Goal: Task Accomplishment & Management: Manage account settings

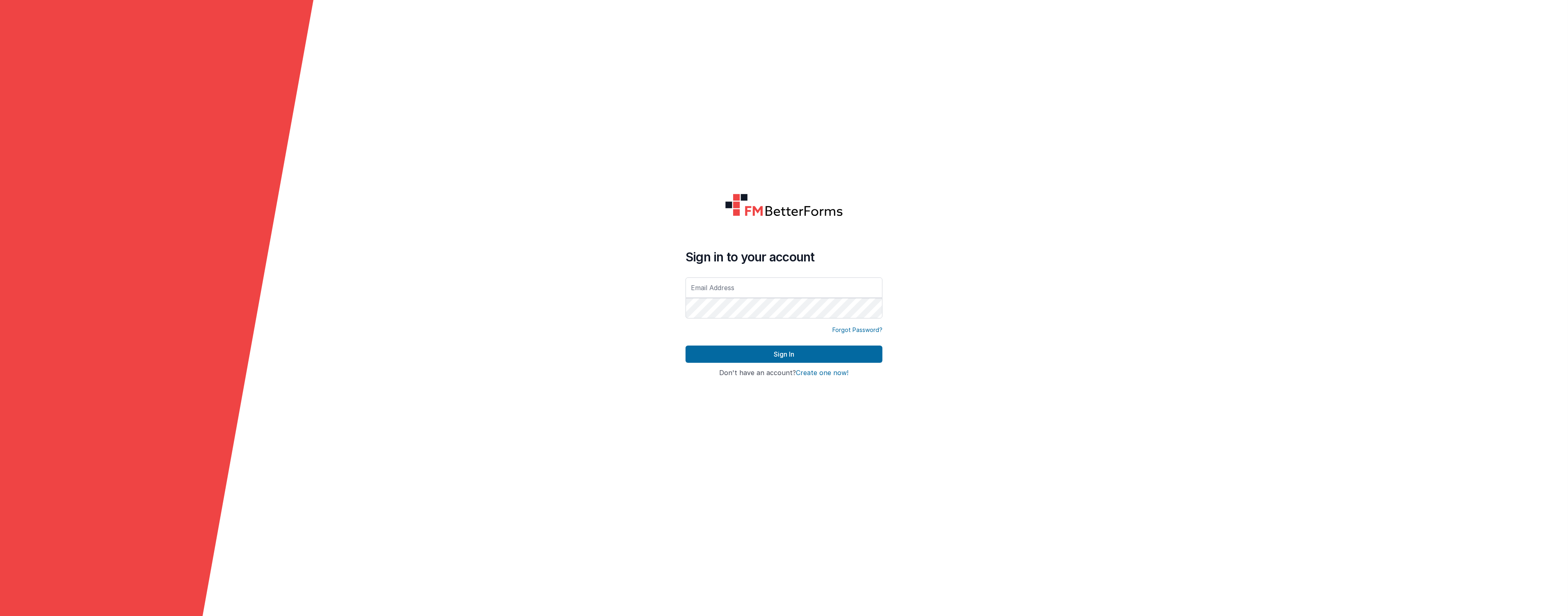
type input "[EMAIL_ADDRESS][DOMAIN_NAME]"
click at [751, 351] on button "Sign In" at bounding box center [784, 354] width 197 height 17
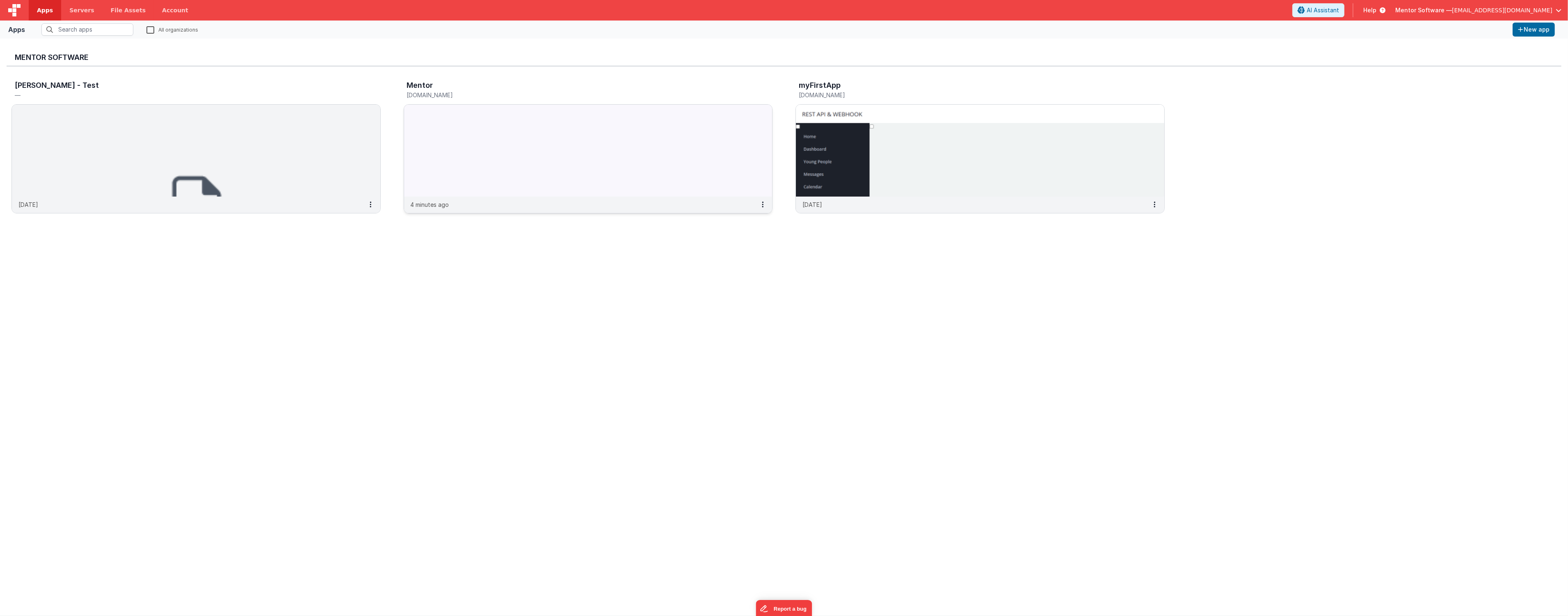
click at [536, 135] on img at bounding box center [588, 150] width 368 height 92
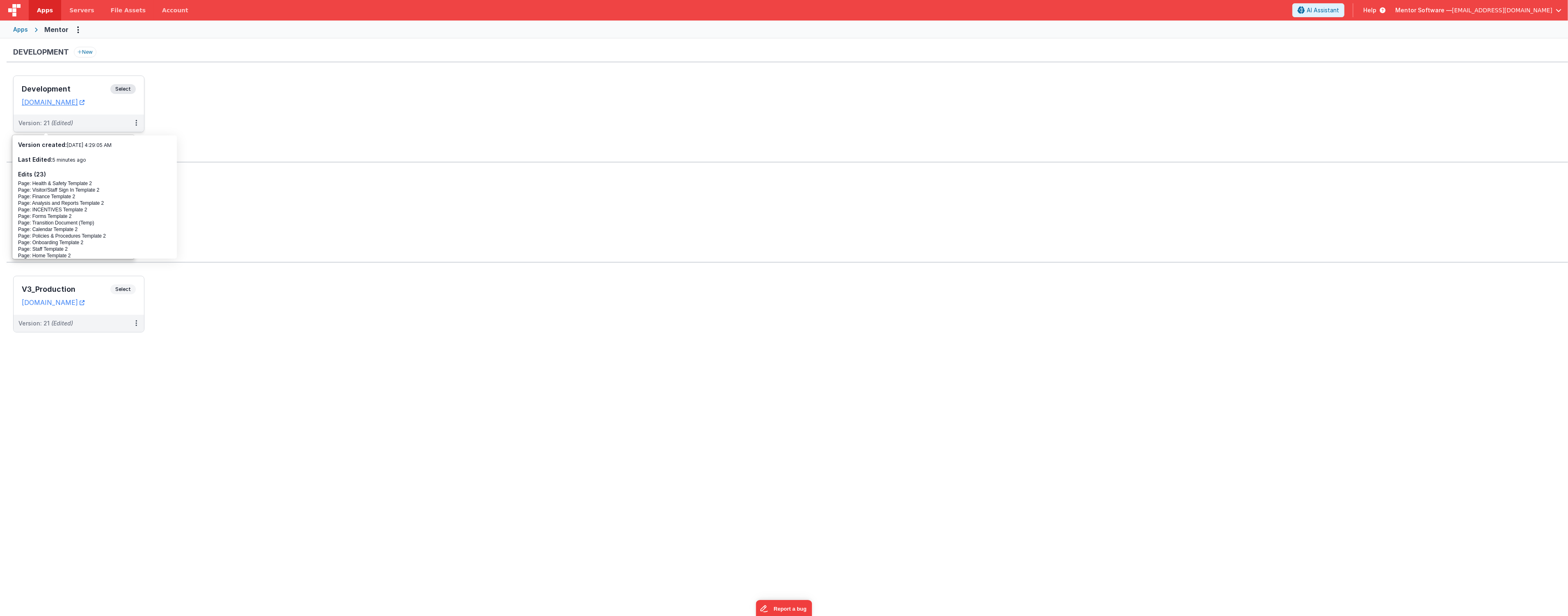
click at [95, 91] on h3 "Development" at bounding box center [66, 89] width 89 height 8
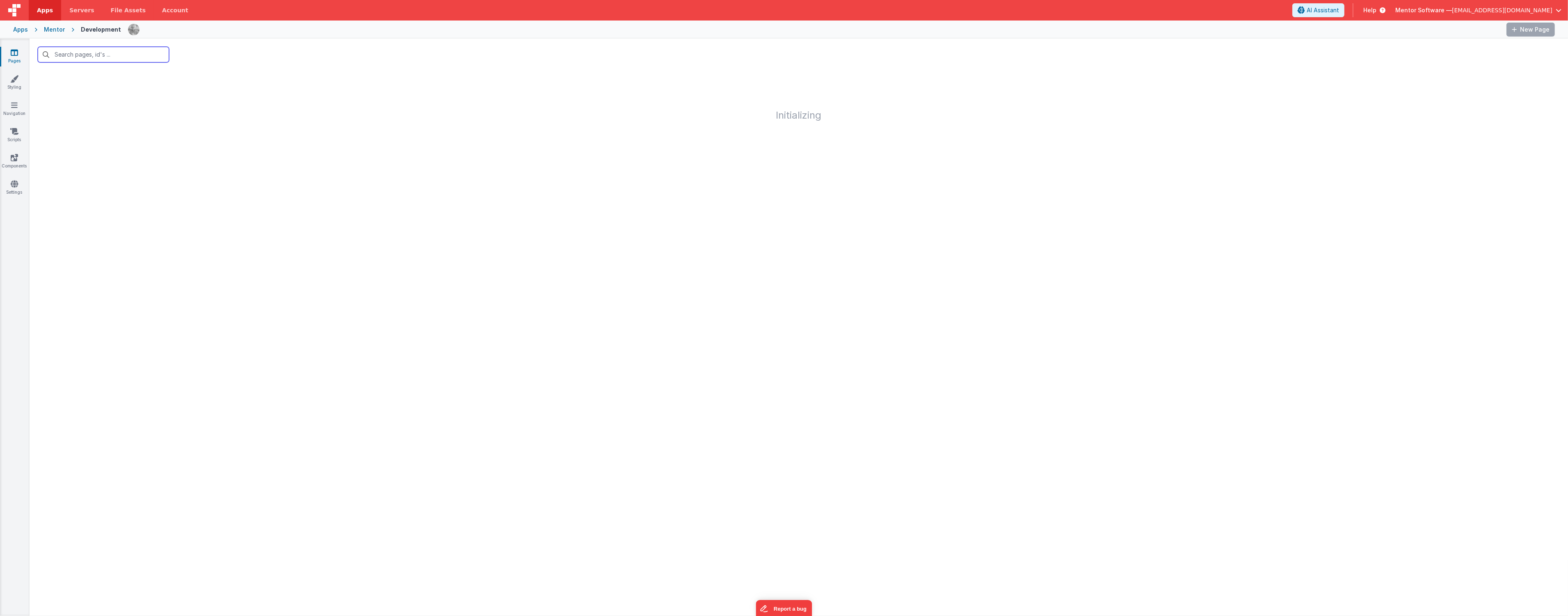
click at [89, 58] on input "text" at bounding box center [103, 55] width 131 height 16
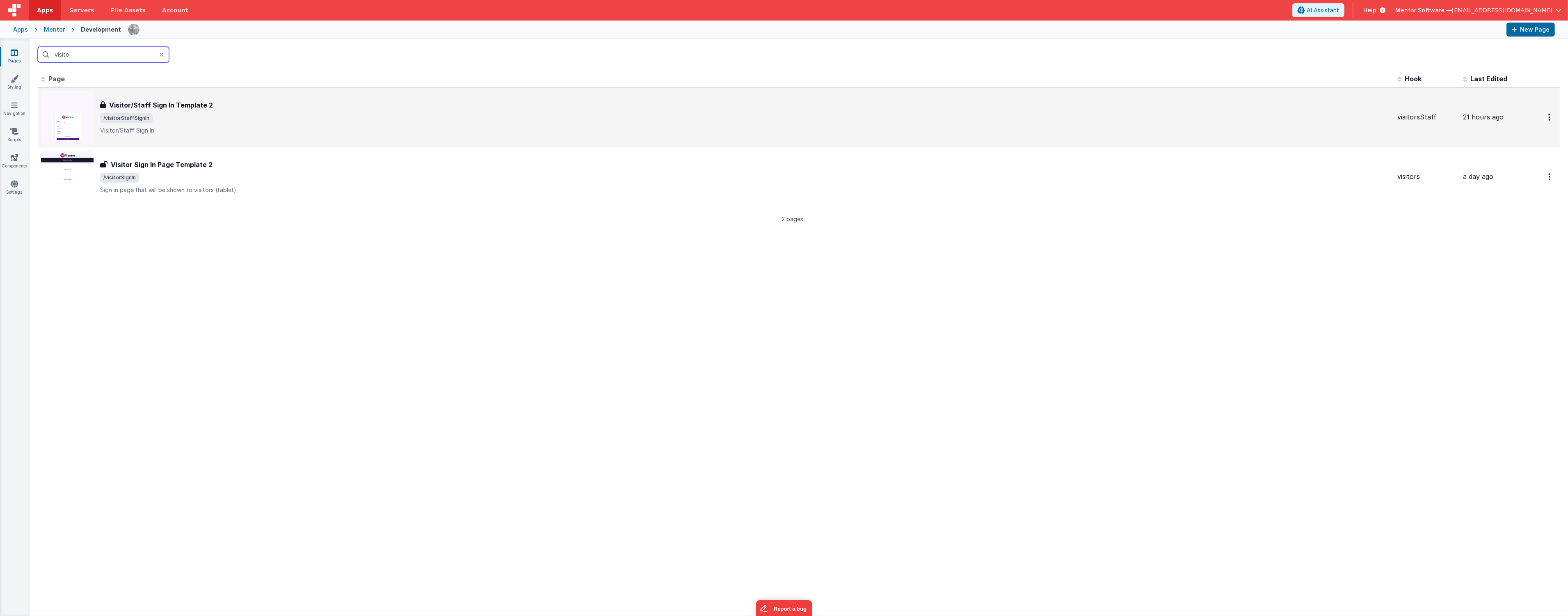
type input "visito"
click at [272, 117] on span "/visitorStaffSignIn" at bounding box center [745, 118] width 1290 height 10
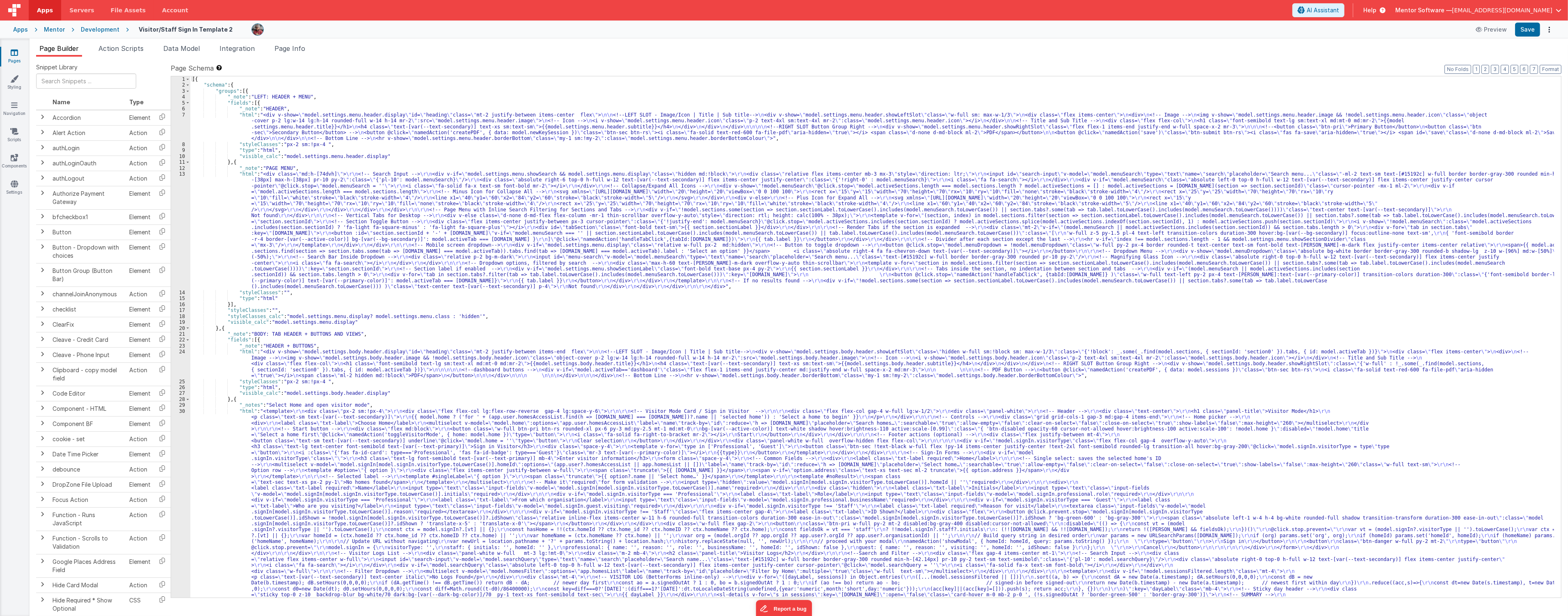
click at [419, 275] on div "[{ "schema" : { "groups" : [{ "_note" : "LEFT: HEADER + MENU" , "fields" : [{ "…" at bounding box center [872, 494] width 1363 height 835
type input "b"
type input "visitor mode"
click at [226, 494] on div "[{ "schema" : { "groups" : [{ "_note" : "LEFT: HEADER + MENU" , "fields" : [{ "…" at bounding box center [872, 494] width 1363 height 835
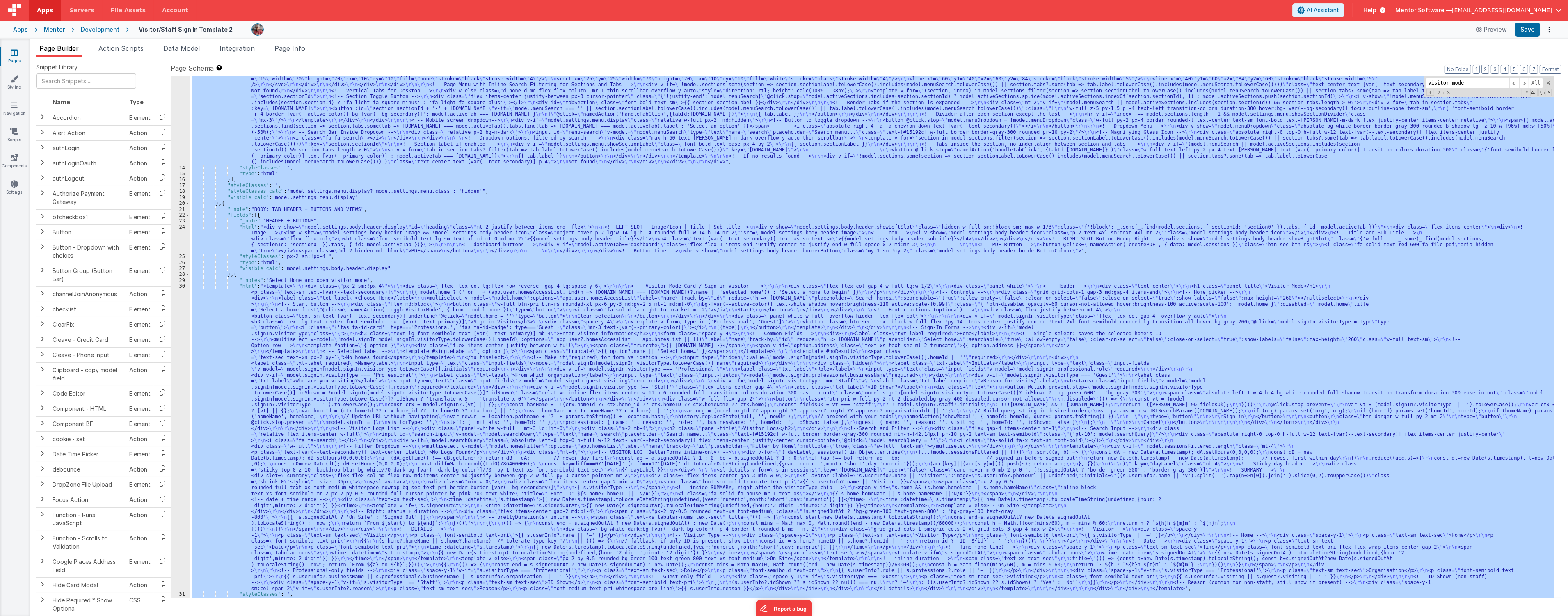
click at [178, 497] on div "30" at bounding box center [181, 437] width 19 height 308
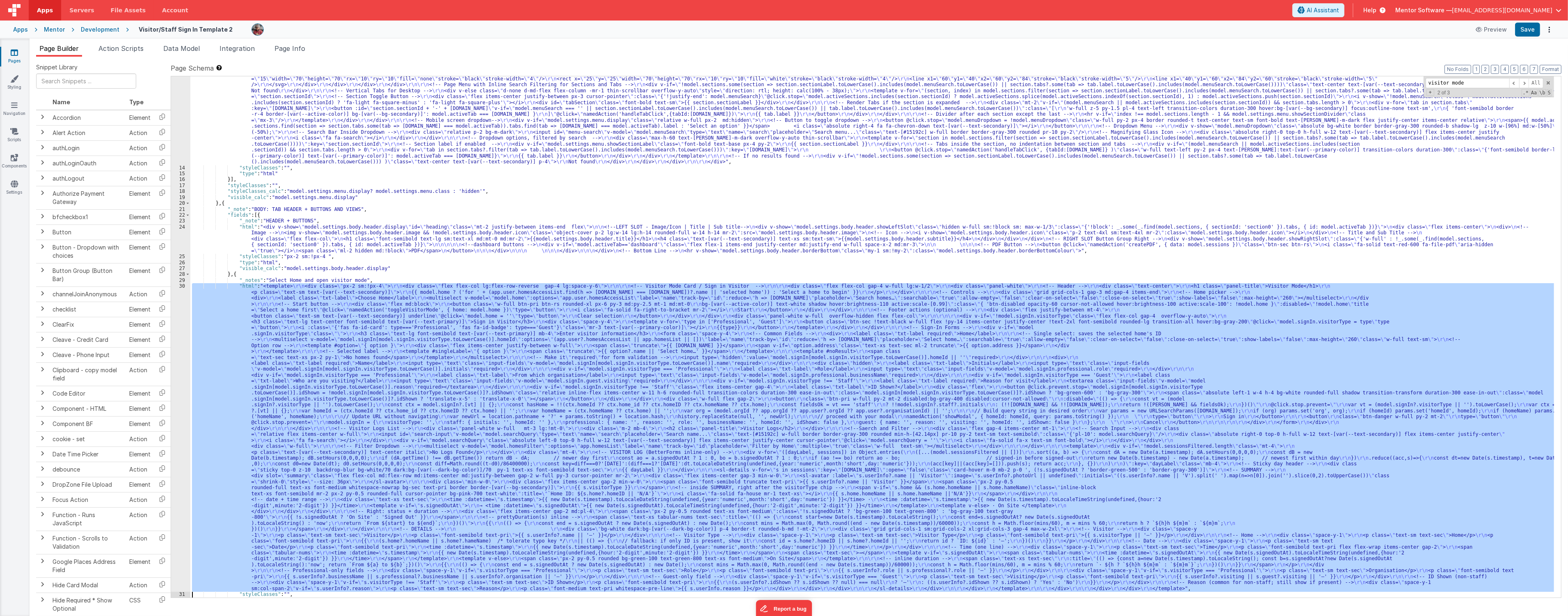
click at [181, 495] on div "30" at bounding box center [181, 437] width 19 height 308
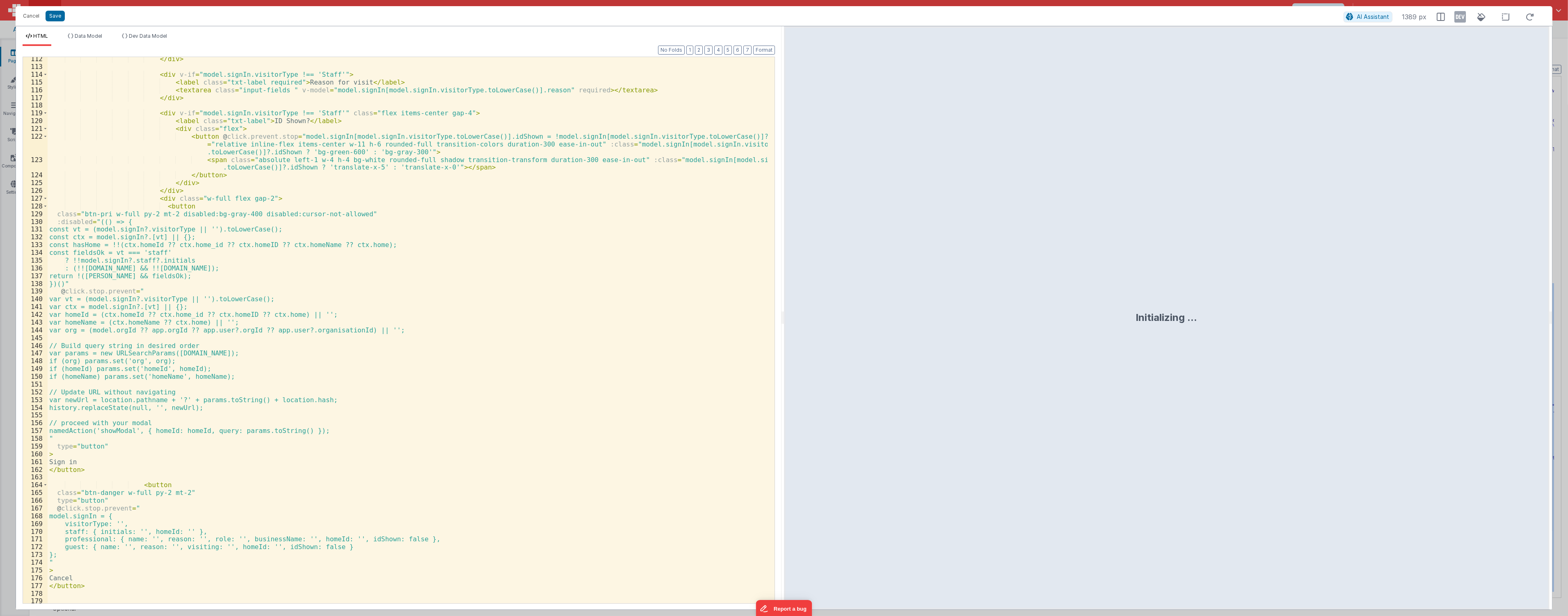
scroll to position [900, 0]
click at [696, 52] on button "2" at bounding box center [699, 50] width 8 height 9
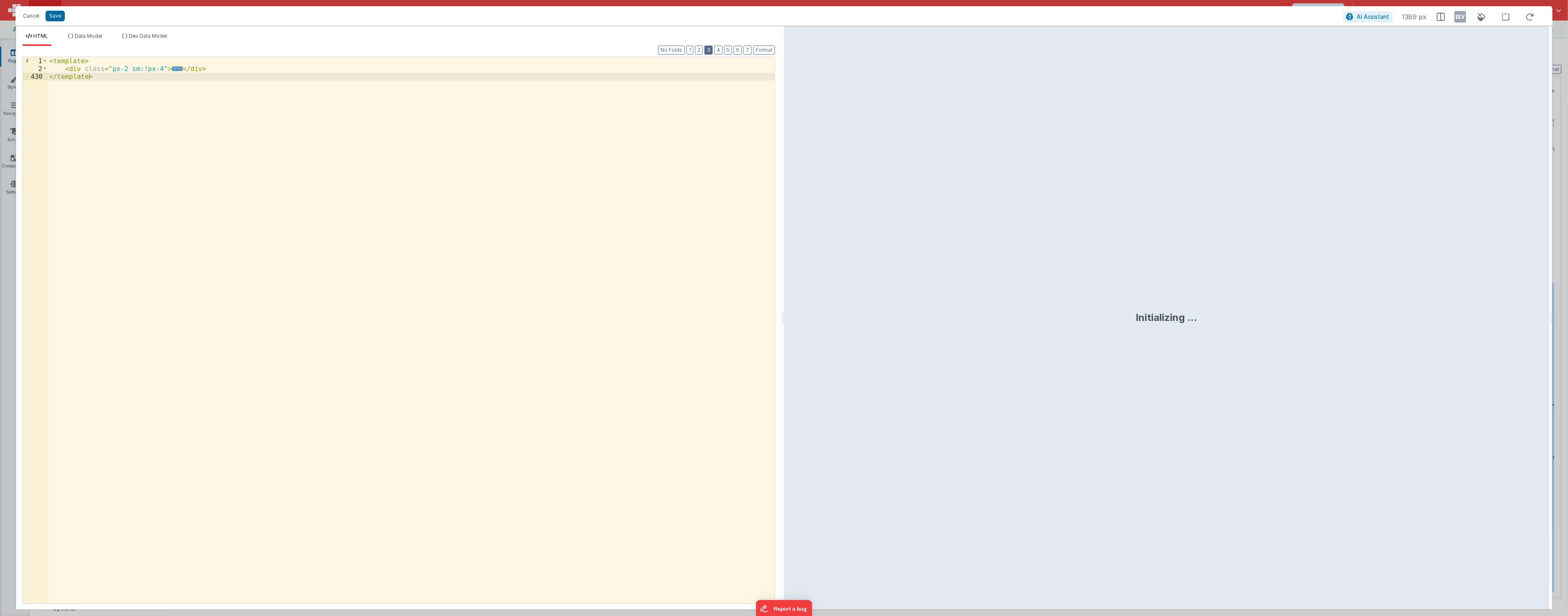
click at [709, 52] on button "3" at bounding box center [708, 50] width 8 height 9
click at [719, 51] on button "4" at bounding box center [718, 50] width 8 height 9
click at [727, 49] on button "5" at bounding box center [728, 50] width 8 height 9
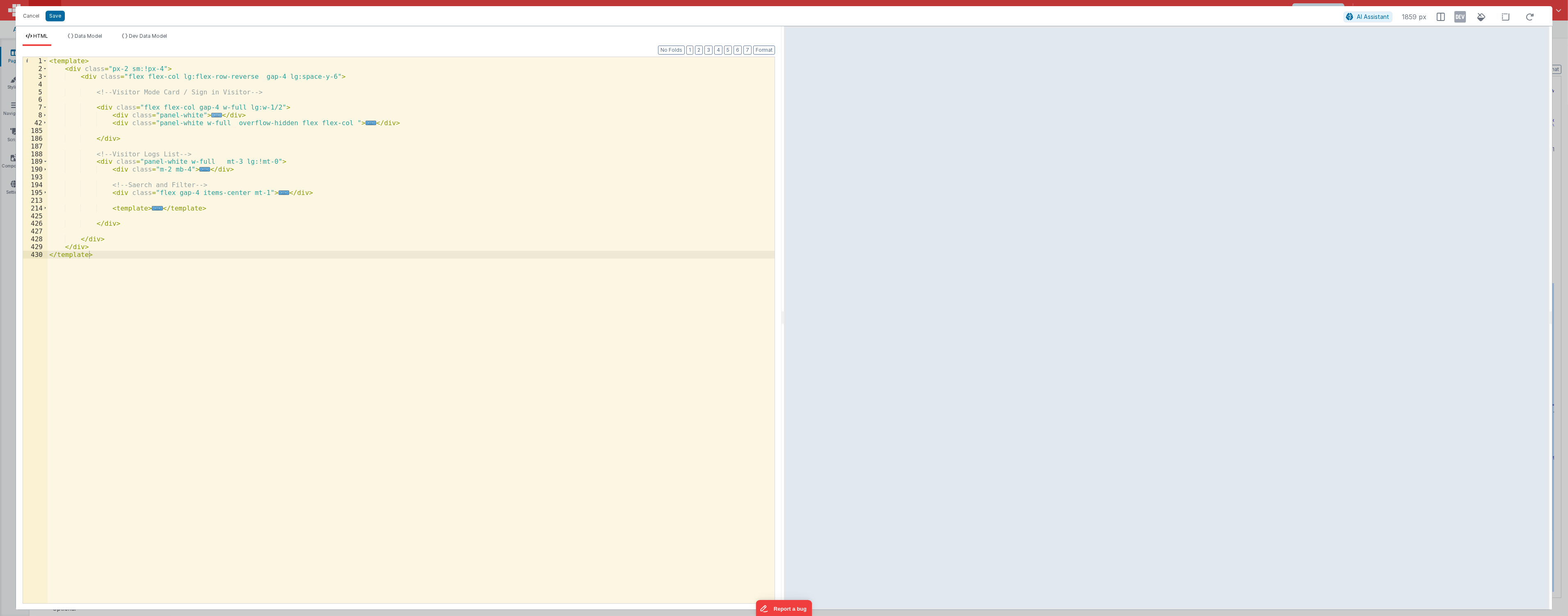
click at [211, 113] on span "..." at bounding box center [217, 114] width 11 height 4
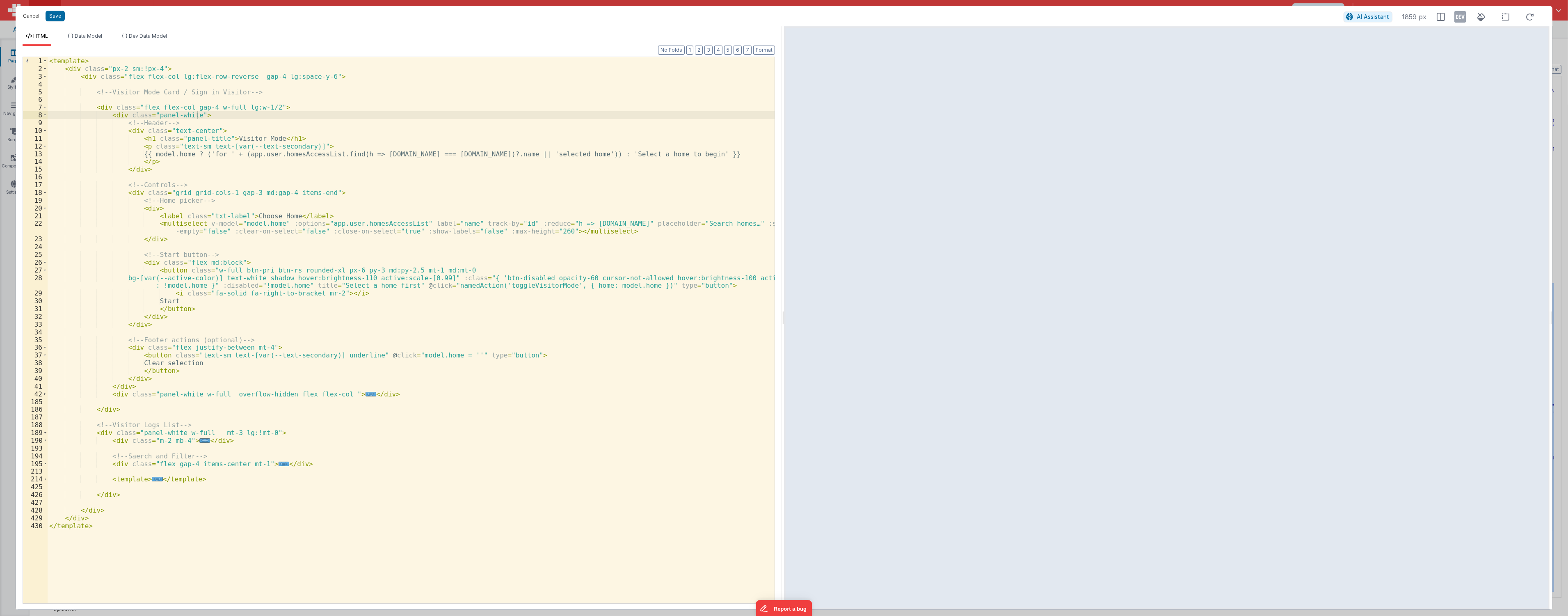
click at [30, 16] on button "Cancel" at bounding box center [31, 16] width 24 height 12
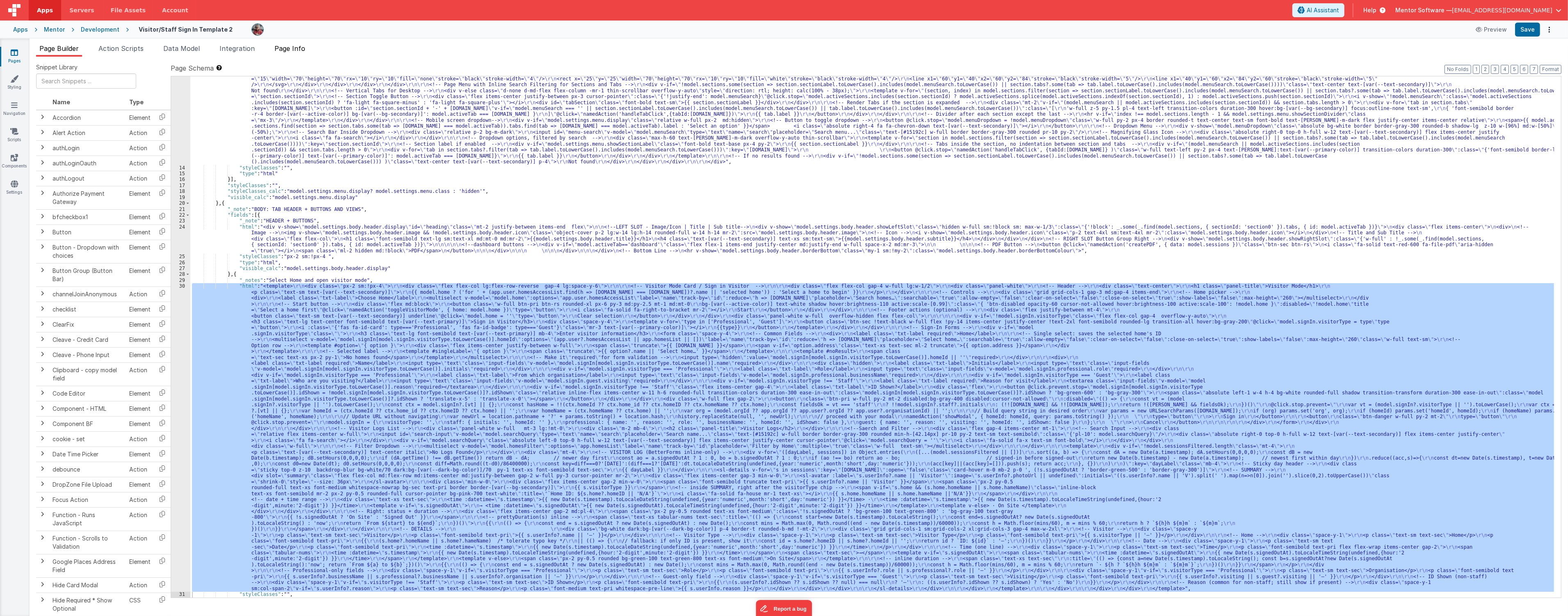
click at [283, 50] on span "Page Info" at bounding box center [290, 48] width 31 height 8
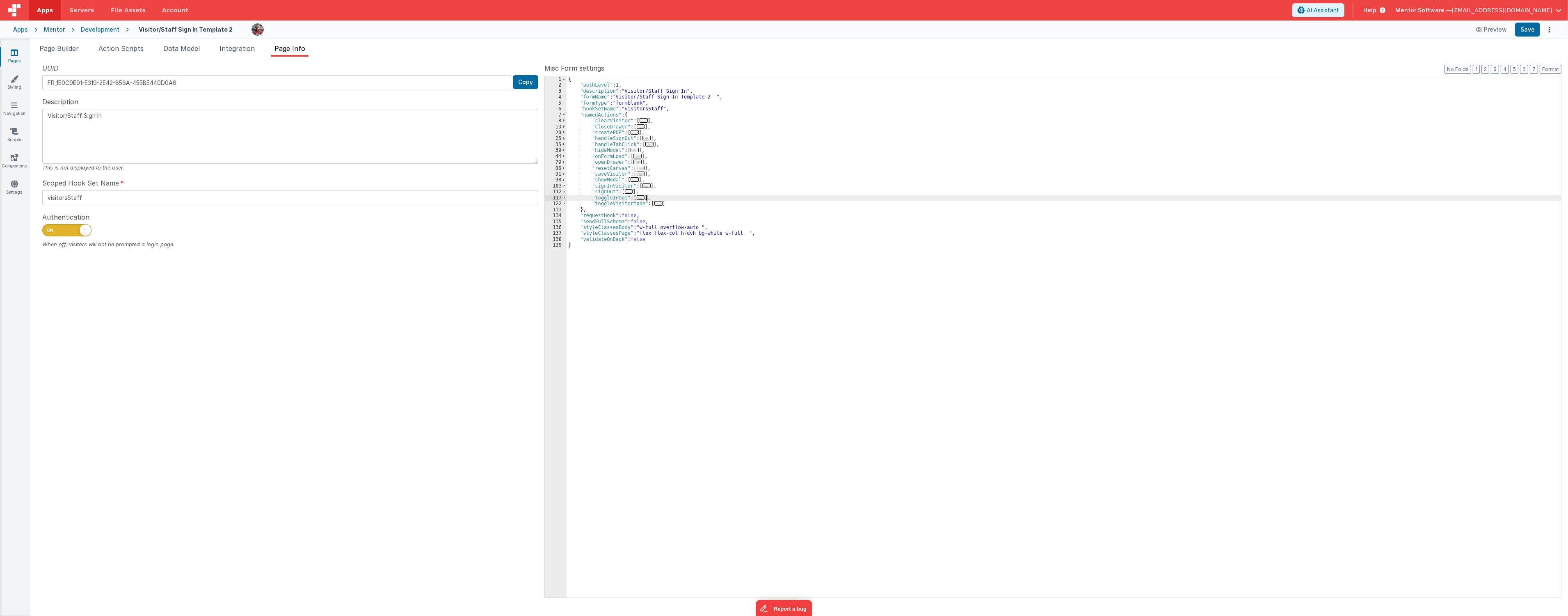
click at [649, 200] on div "{ "authLevel" : 1 , "description" : "Visitor/Staff Sign In" , "formName" : "Vis…" at bounding box center [1064, 343] width 995 height 533
click at [654, 203] on span "..." at bounding box center [658, 203] width 8 height 4
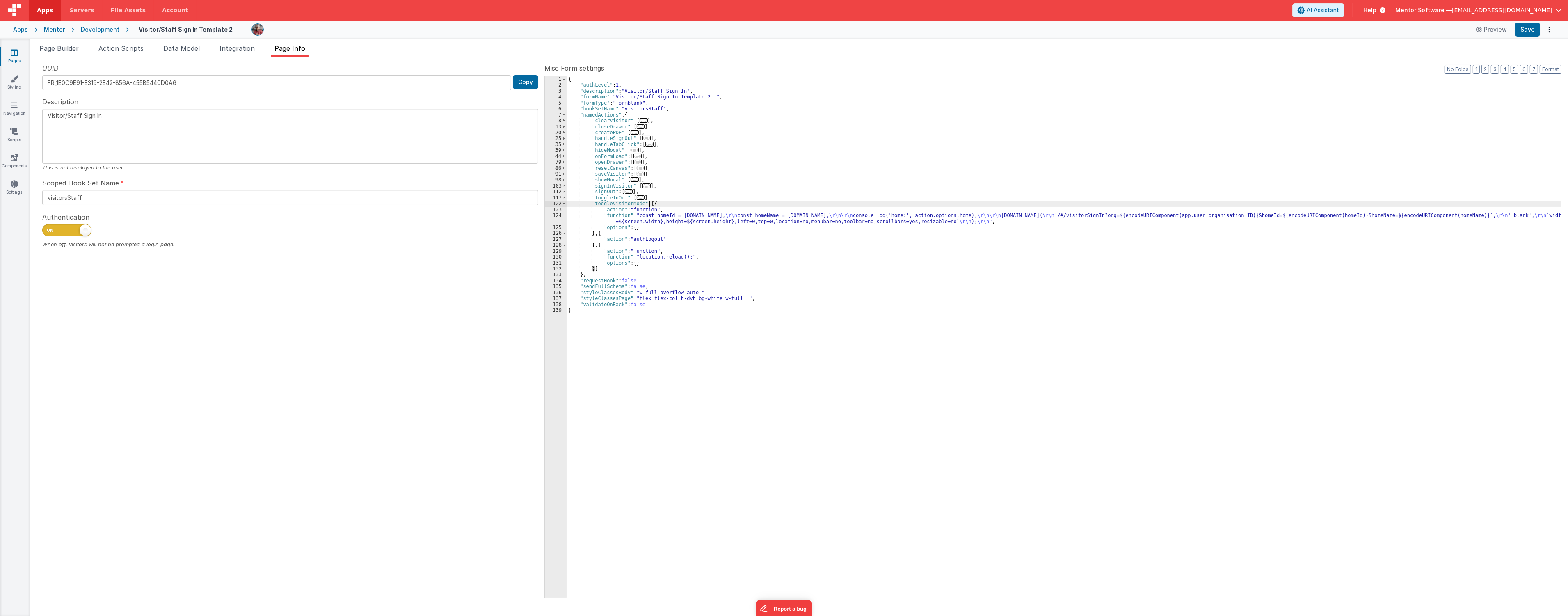
click at [611, 219] on div "{ "authLevel" : 1 , "description" : "Visitor/Staff Sign In" , "formName" : "Vis…" at bounding box center [1064, 343] width 995 height 533
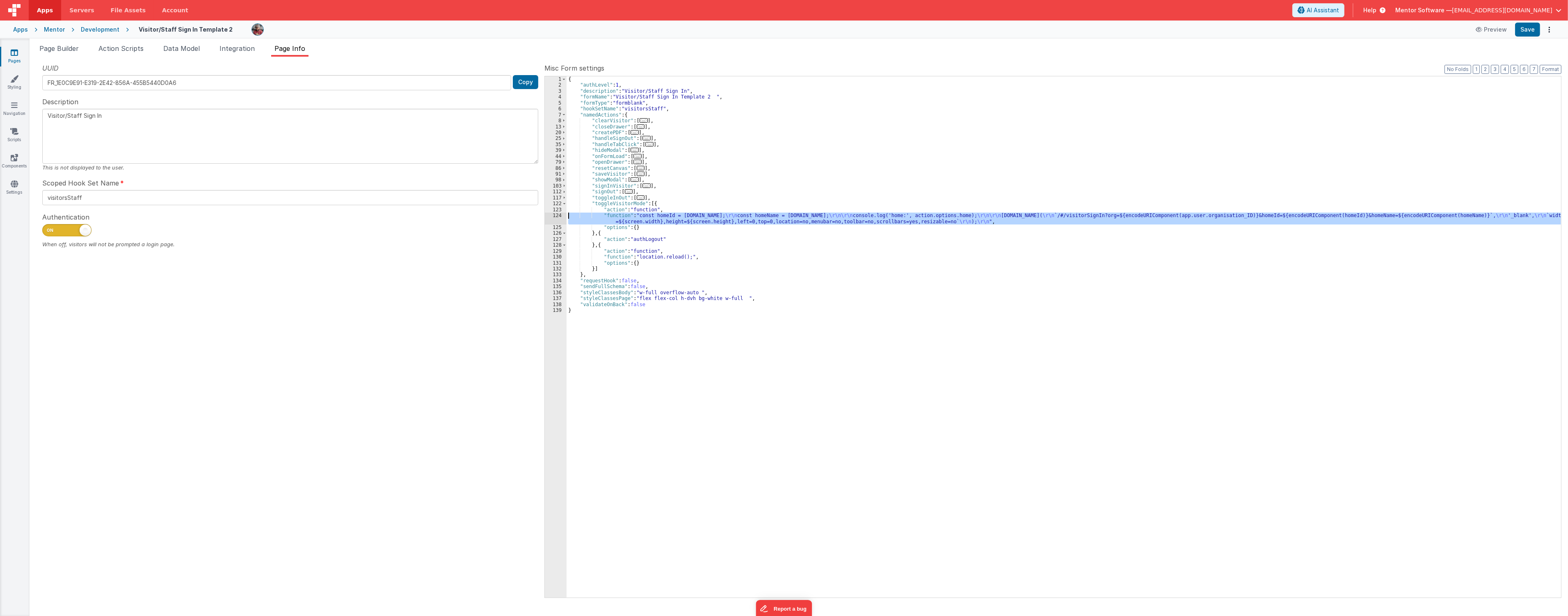
click at [548, 219] on div "124" at bounding box center [556, 219] width 22 height 12
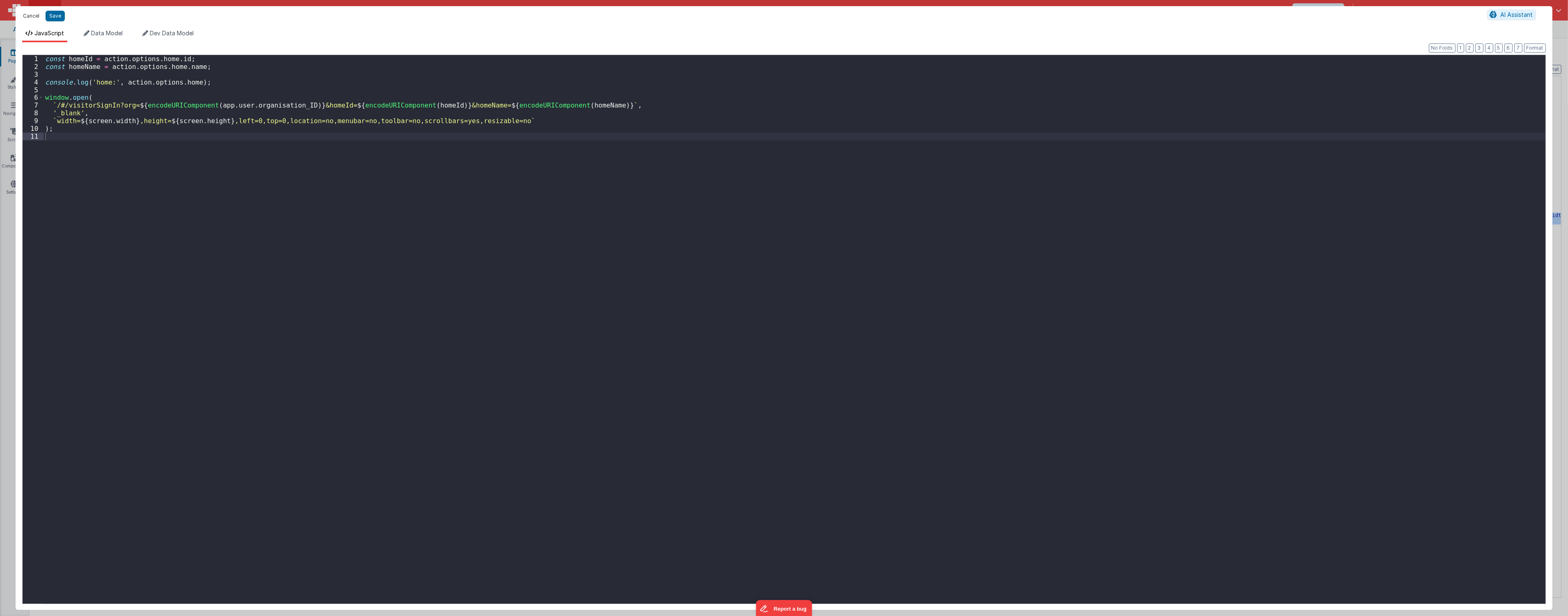
click at [24, 17] on button "Cancel" at bounding box center [31, 16] width 24 height 12
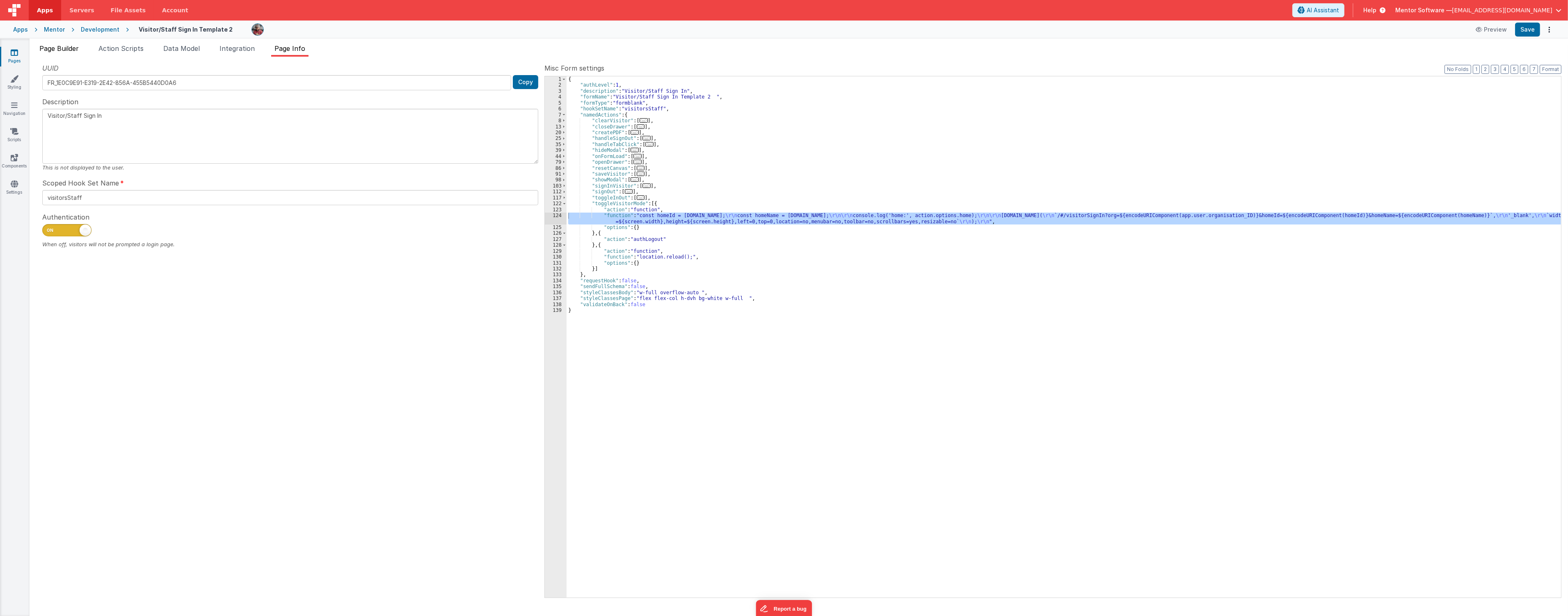
click at [72, 52] on li "Page Builder" at bounding box center [58, 50] width 46 height 13
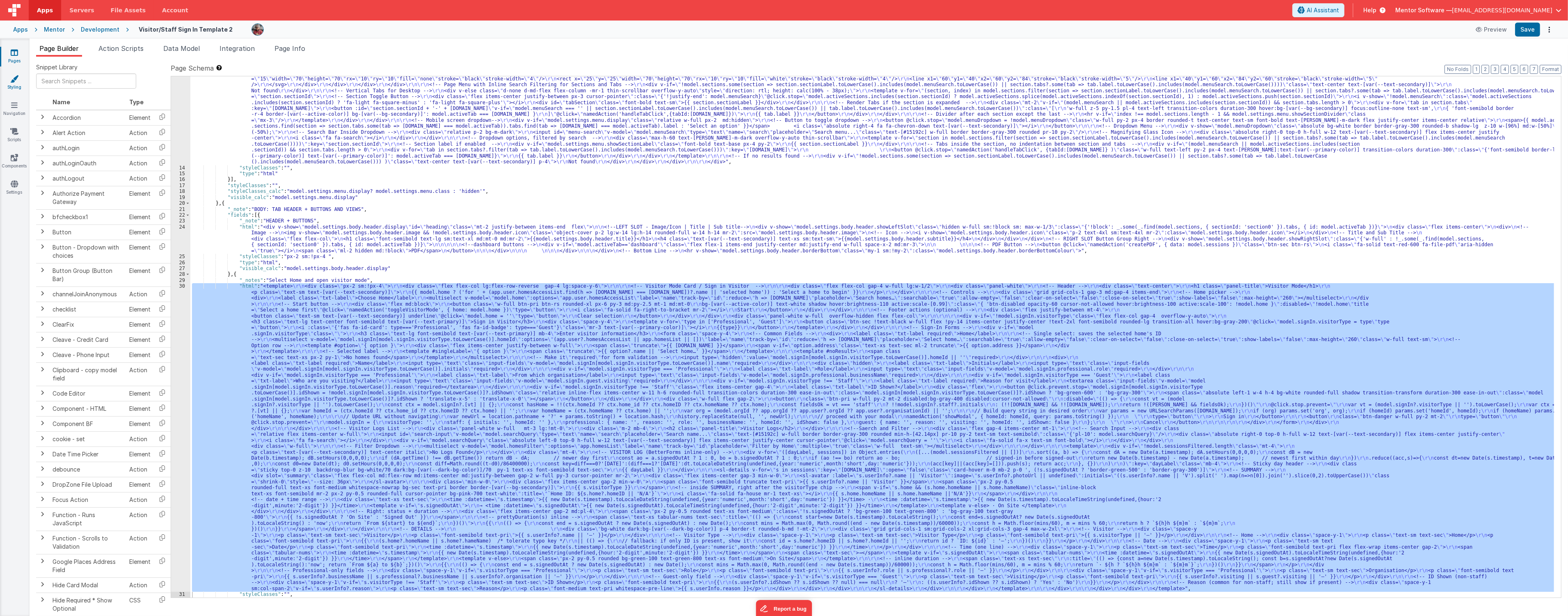
click at [18, 80] on icon at bounding box center [14, 79] width 8 height 8
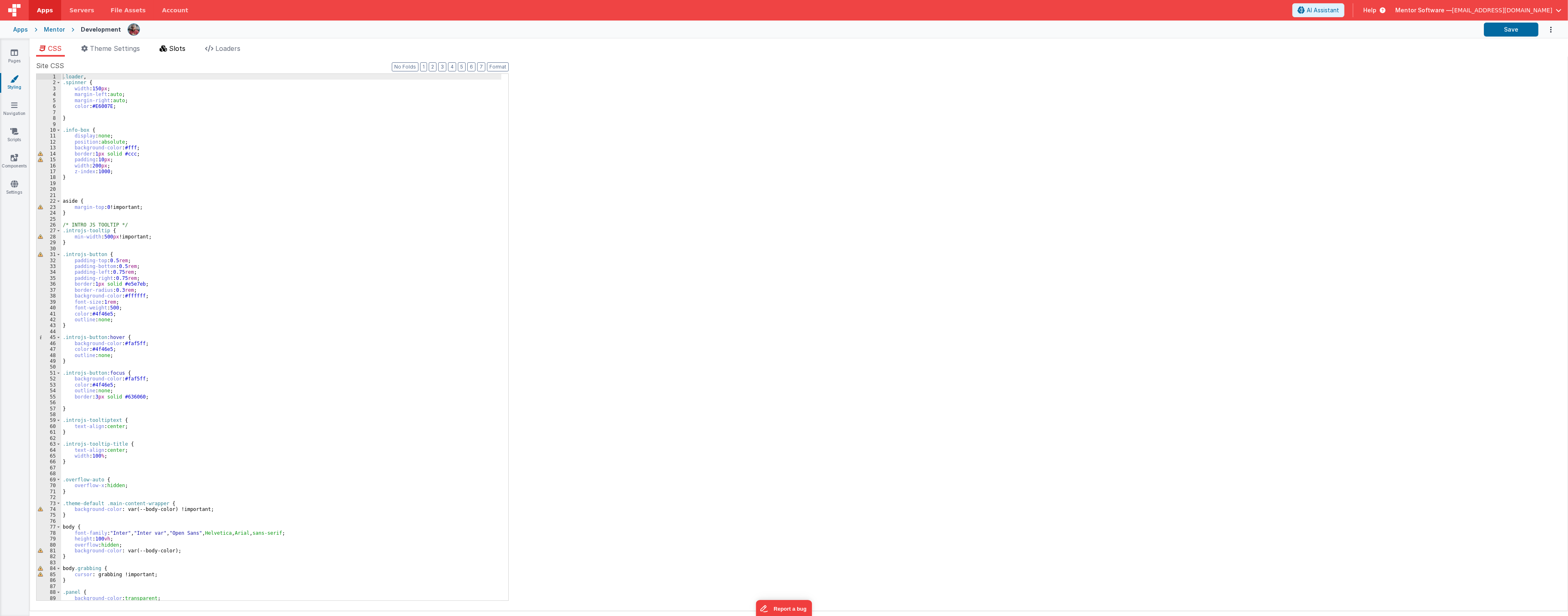
click at [166, 47] on icon at bounding box center [163, 48] width 7 height 7
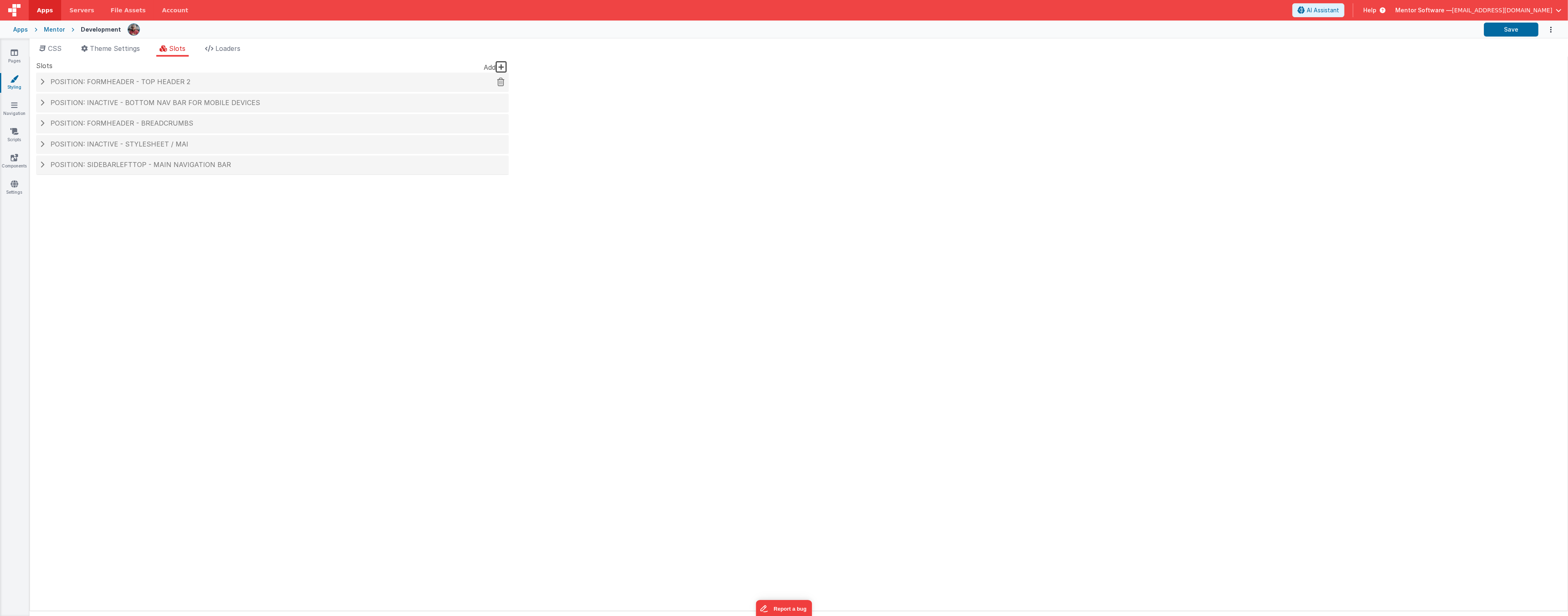
click at [159, 80] on span "Position: formHeader - top header 2" at bounding box center [121, 81] width 140 height 8
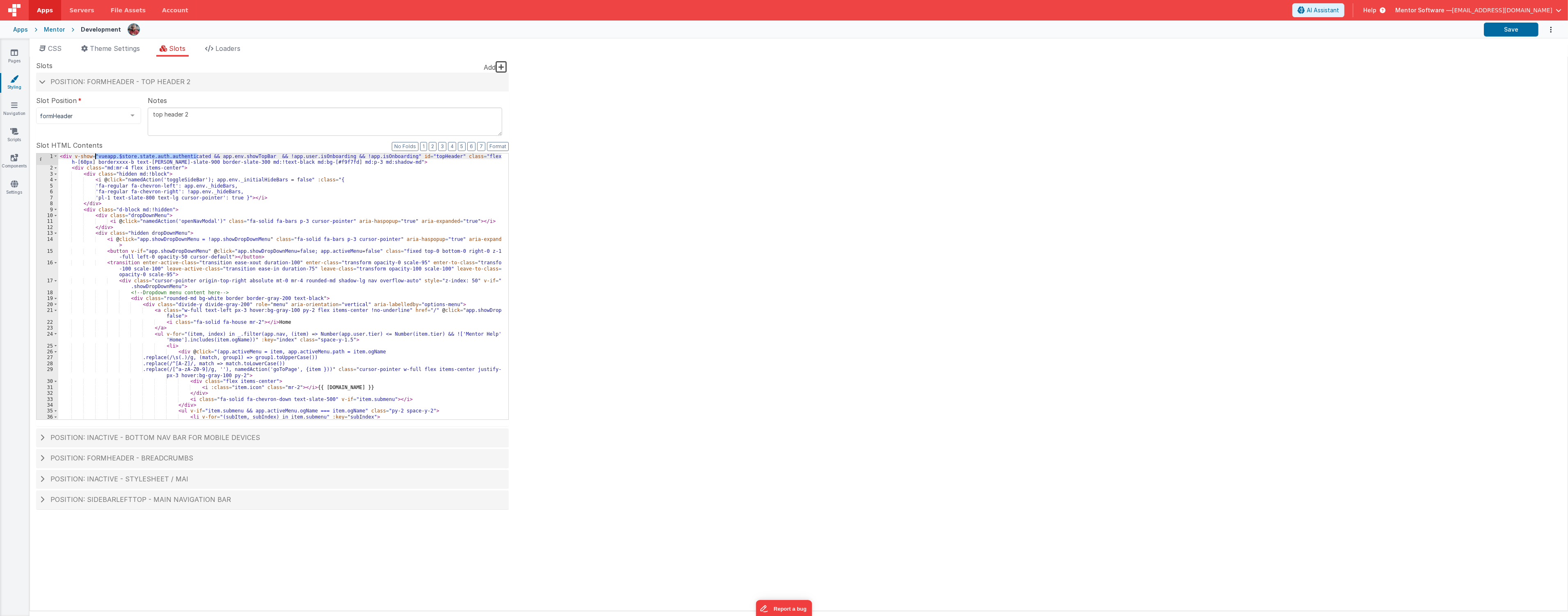
drag, startPoint x: 198, startPoint y: 158, endPoint x: 96, endPoint y: 154, distance: 102.1
click at [96, 154] on div "< div v-show = "vueapp.$store.state.auth.authenticated && app.env.showTopBar &&…" at bounding box center [280, 298] width 443 height 290
drag, startPoint x: 206, startPoint y: 157, endPoint x: 259, endPoint y: 159, distance: 53.0
click at [259, 159] on div "< div v-show = "vueapp.$store.state.auth.authenticated && app.env.showTopBar &&…" at bounding box center [280, 298] width 443 height 290
click at [22, 189] on link "Settings" at bounding box center [14, 187] width 30 height 16
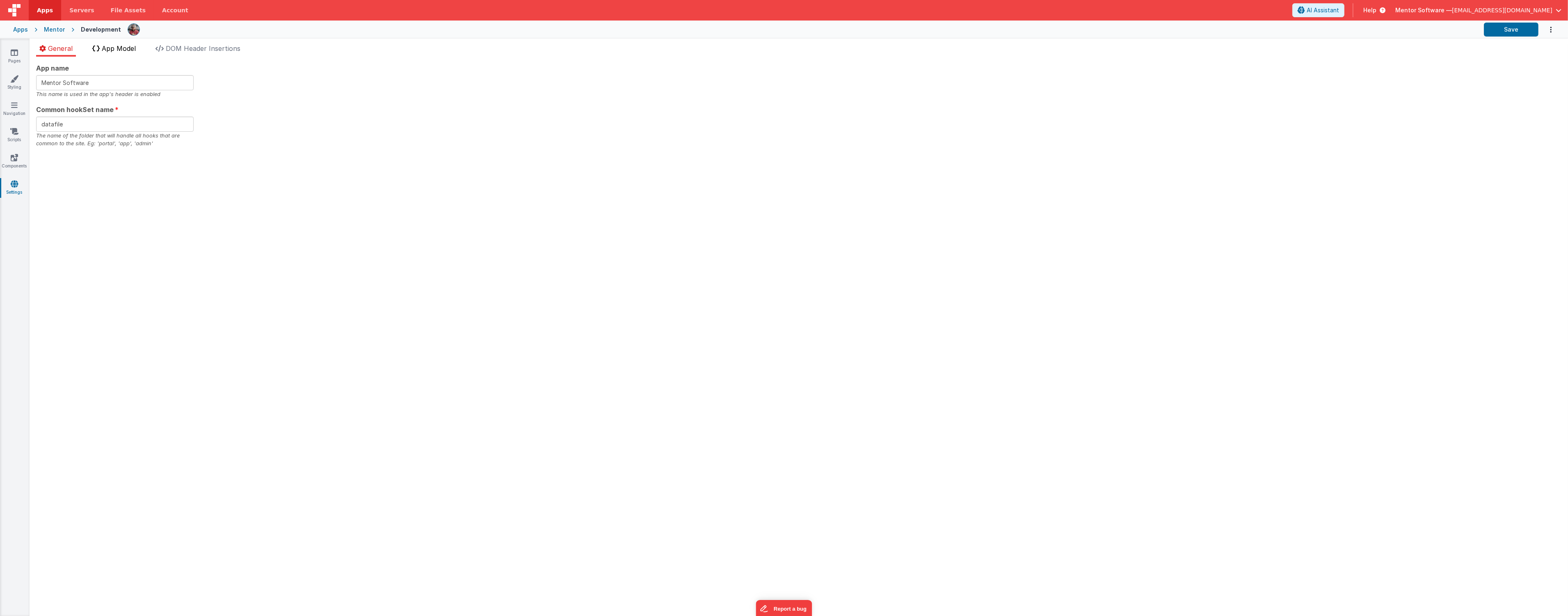
click at [122, 54] on li "App Model" at bounding box center [114, 50] width 50 height 13
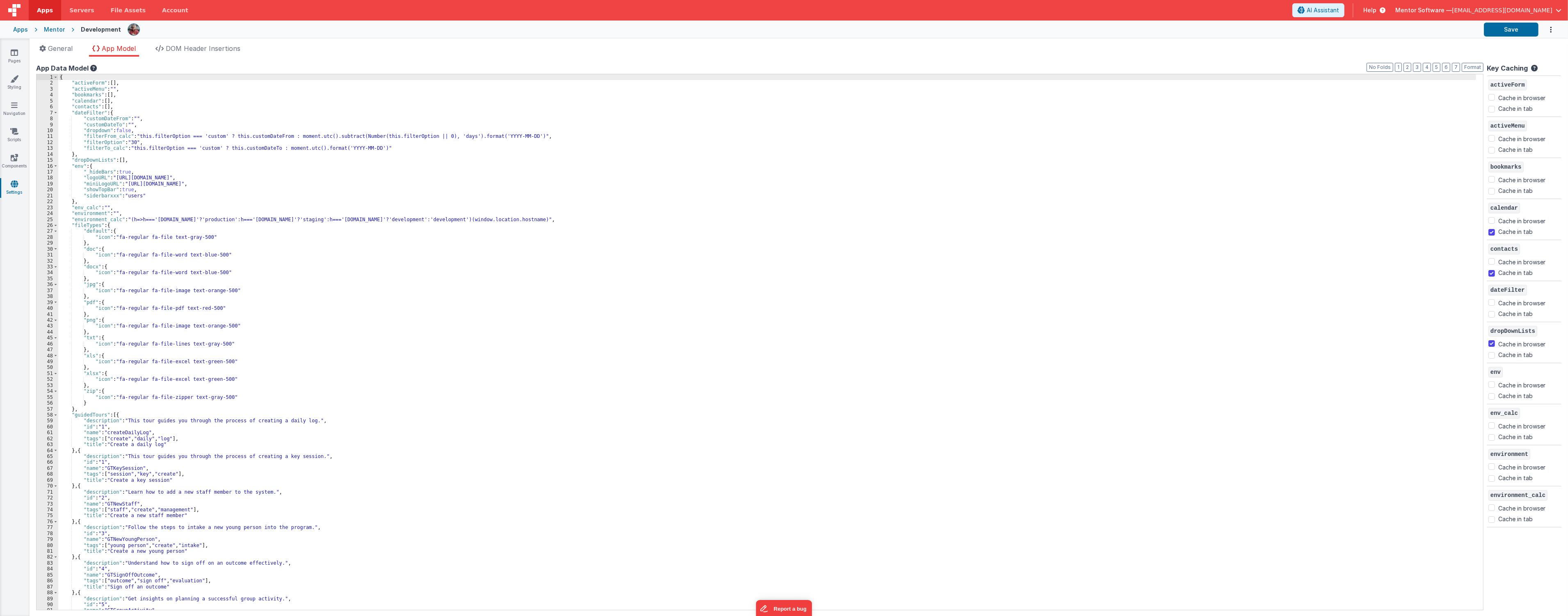
click at [191, 136] on div "{ "activeForm" : [ ] , "activeMenu" : "" , "bookmarks" : [ ] , "calendar" : [ ]…" at bounding box center [767, 348] width 1418 height 547
click at [1409, 68] on button "2" at bounding box center [1407, 67] width 8 height 9
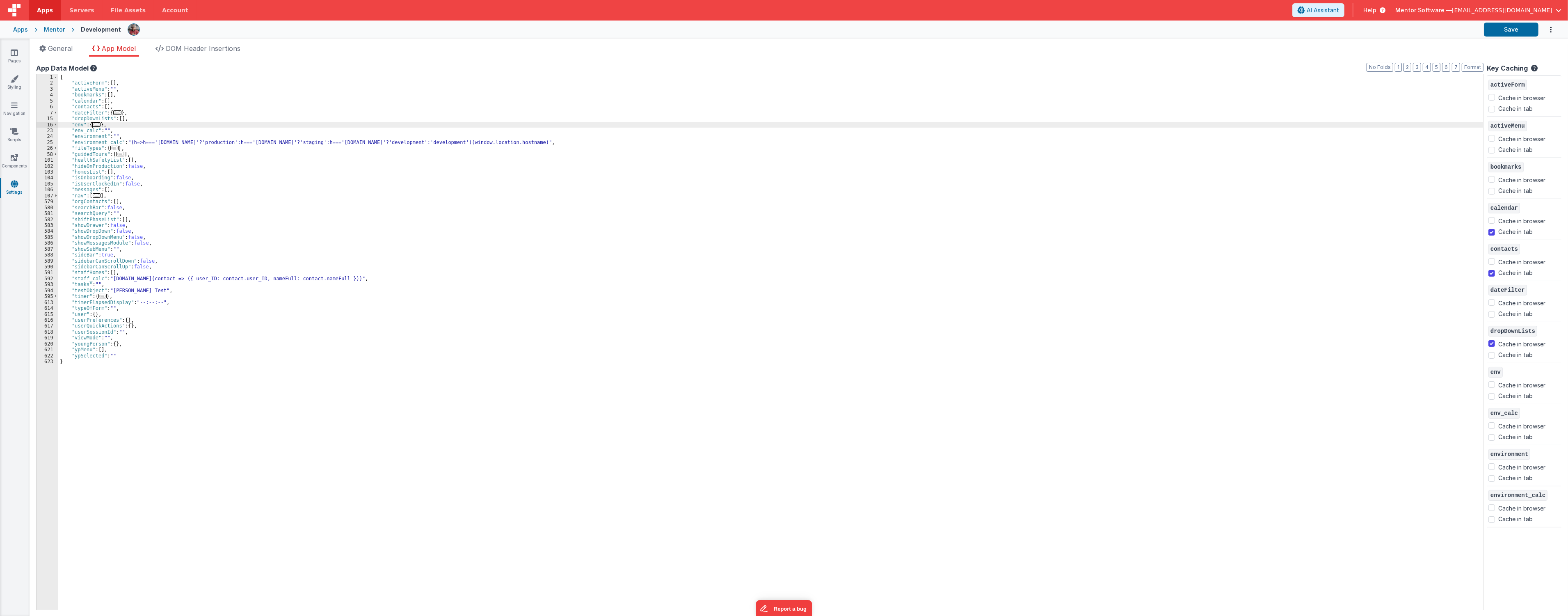
click at [93, 125] on span "..." at bounding box center [96, 124] width 8 height 4
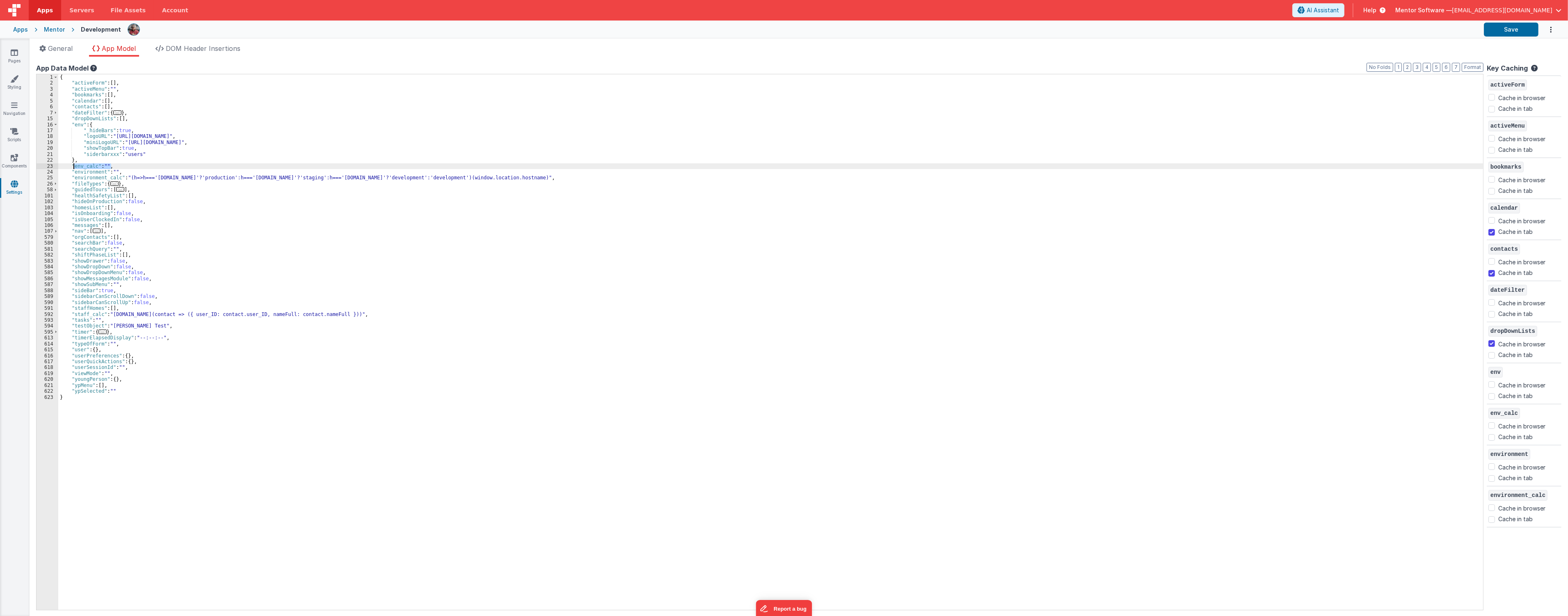
drag, startPoint x: 120, startPoint y: 166, endPoint x: 69, endPoint y: 167, distance: 51.0
click at [69, 167] on div "{ "activeForm" : [ ] , "activeMenu" : "" , "bookmarks" : [ ] , "calendar" : [ ]…" at bounding box center [771, 348] width 1425 height 547
checkbox input "true"
checkbox input "false"
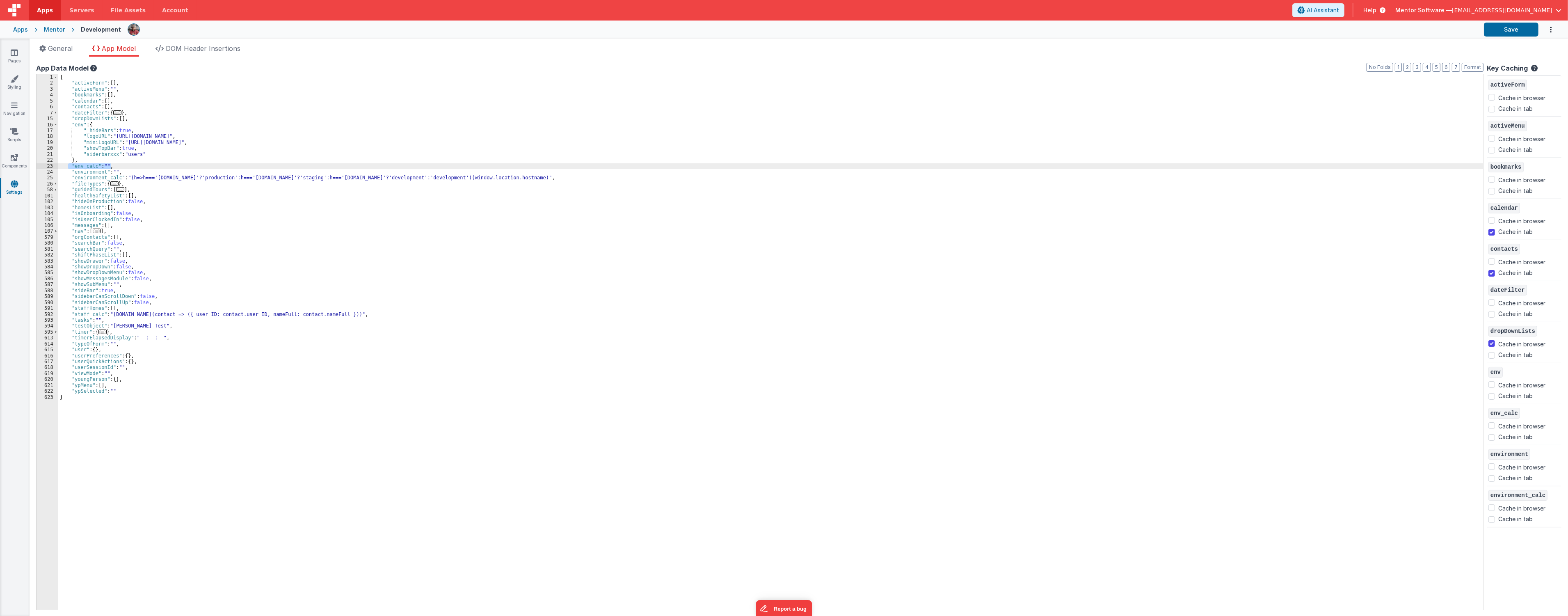
checkbox input "false"
checkbox input "true"
checkbox input "false"
checkbox input "true"
checkbox input "false"
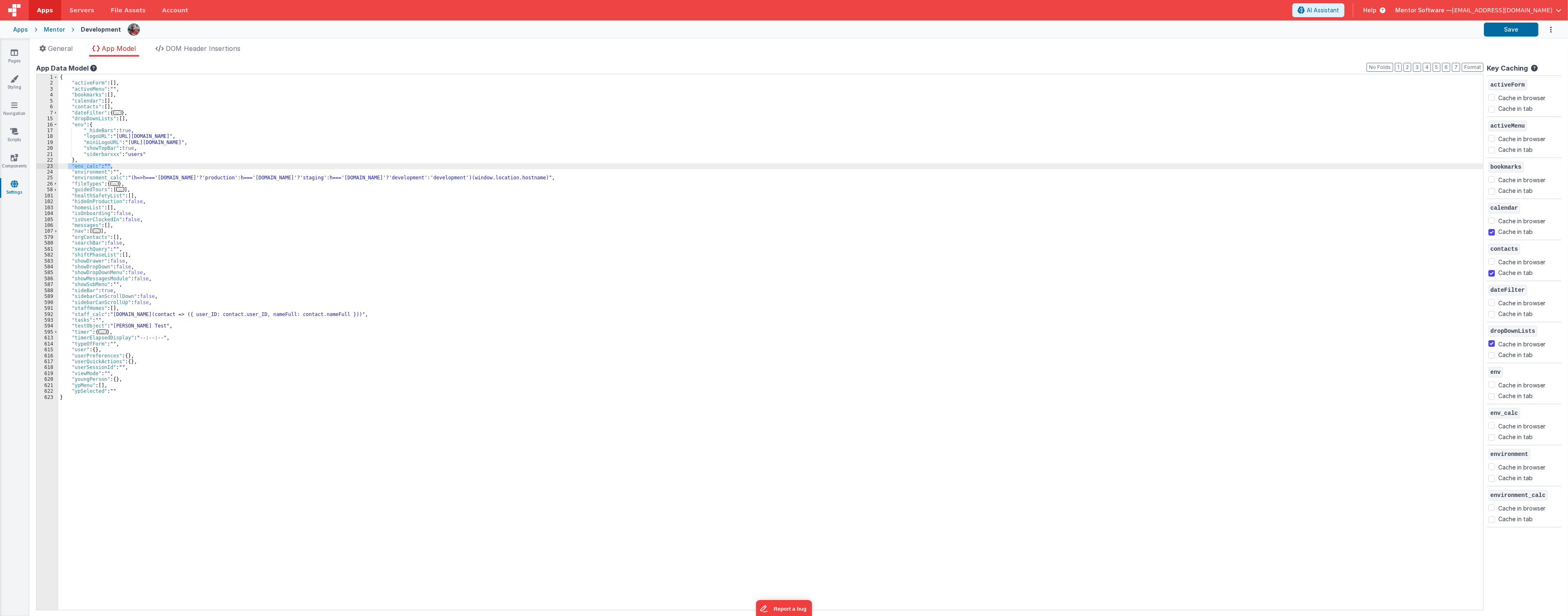
checkbox input "false"
checkbox input "true"
checkbox input "false"
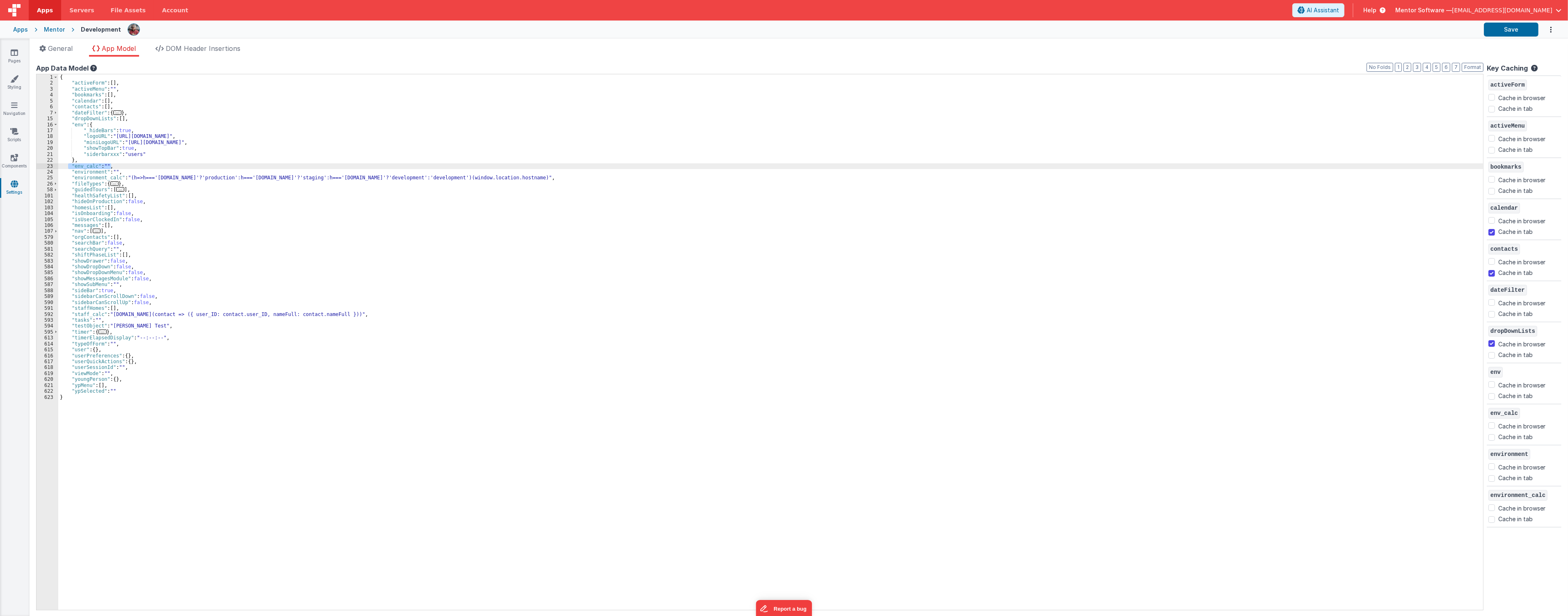
checkbox input "false"
checkbox input "true"
checkbox input "false"
checkbox input "true"
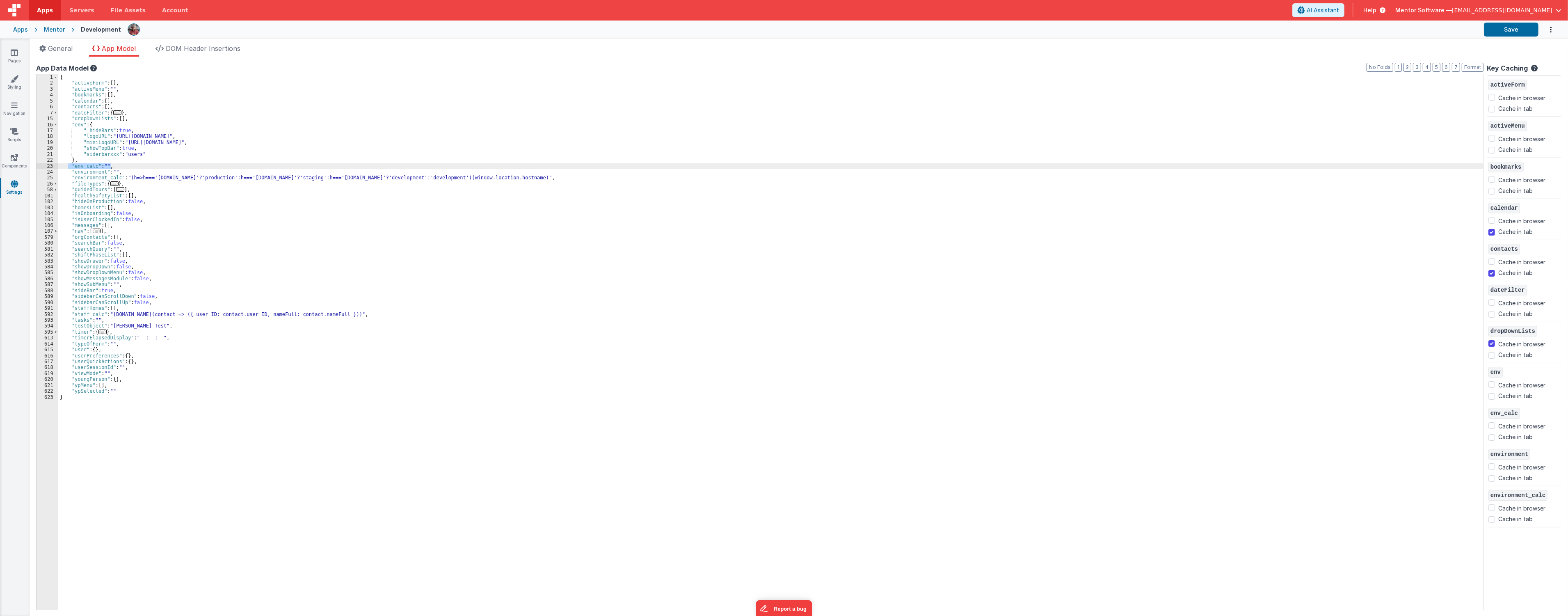
checkbox input "false"
checkbox input "true"
checkbox input "false"
checkbox input "true"
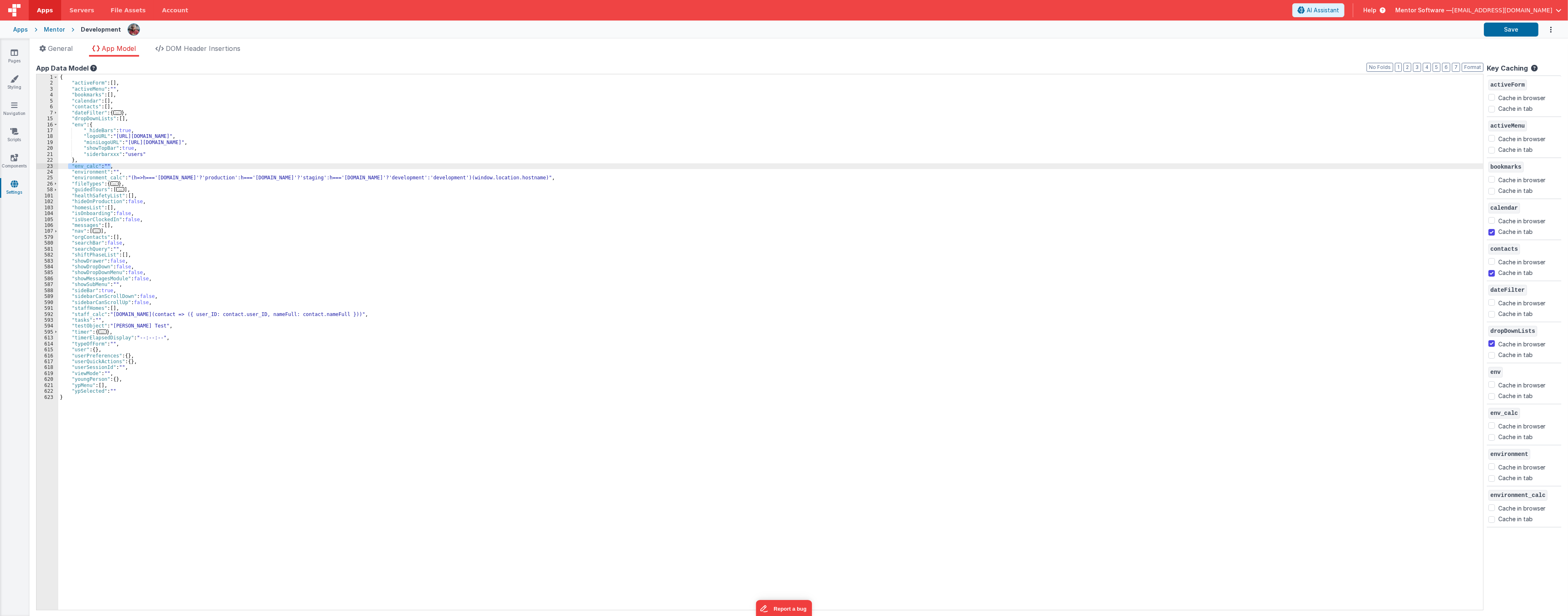
checkbox input "false"
checkbox input "true"
checkbox input "false"
click at [1506, 30] on button "Save" at bounding box center [1511, 29] width 55 height 14
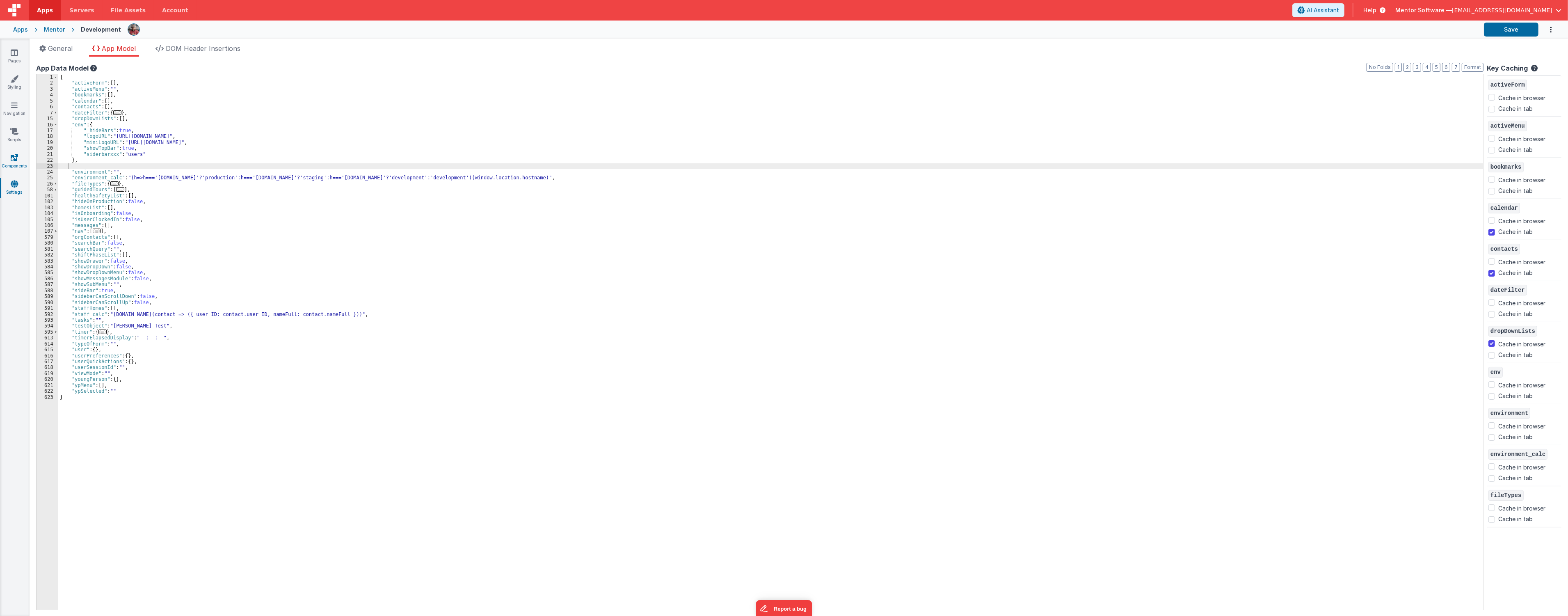
click at [16, 159] on icon at bounding box center [15, 157] width 7 height 8
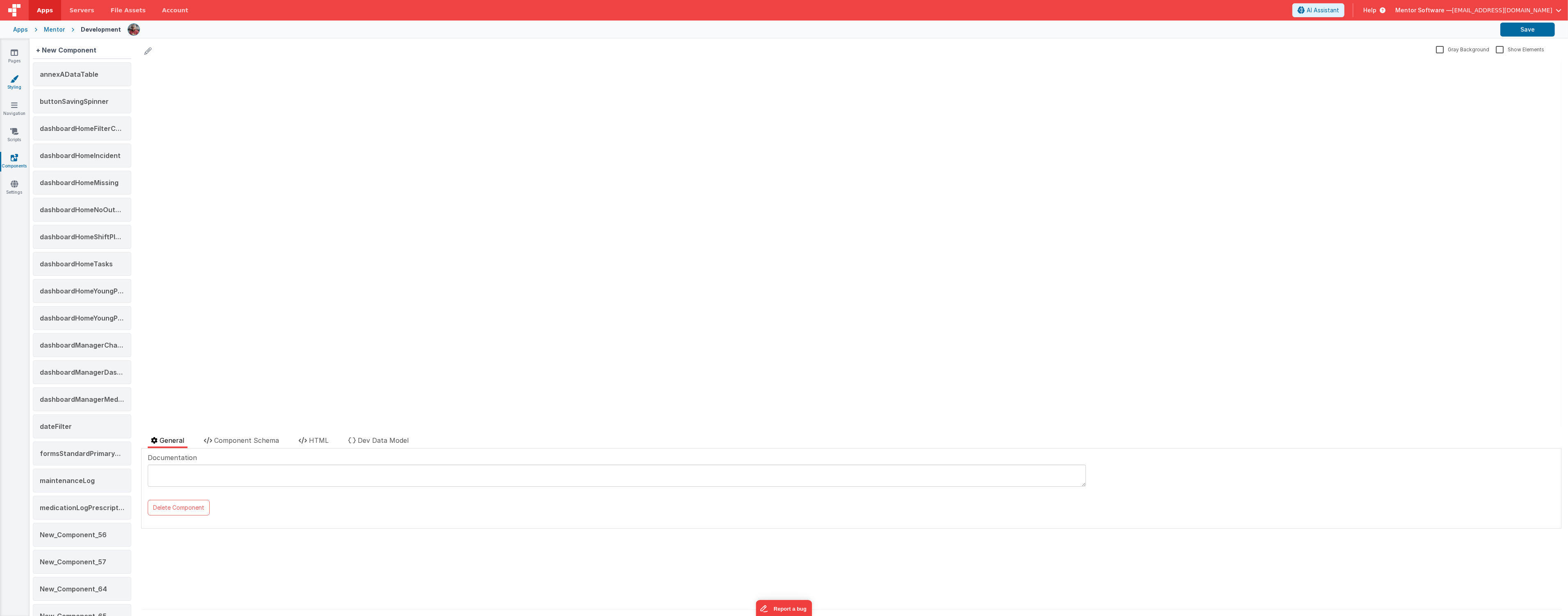
click at [13, 80] on icon at bounding box center [14, 79] width 8 height 8
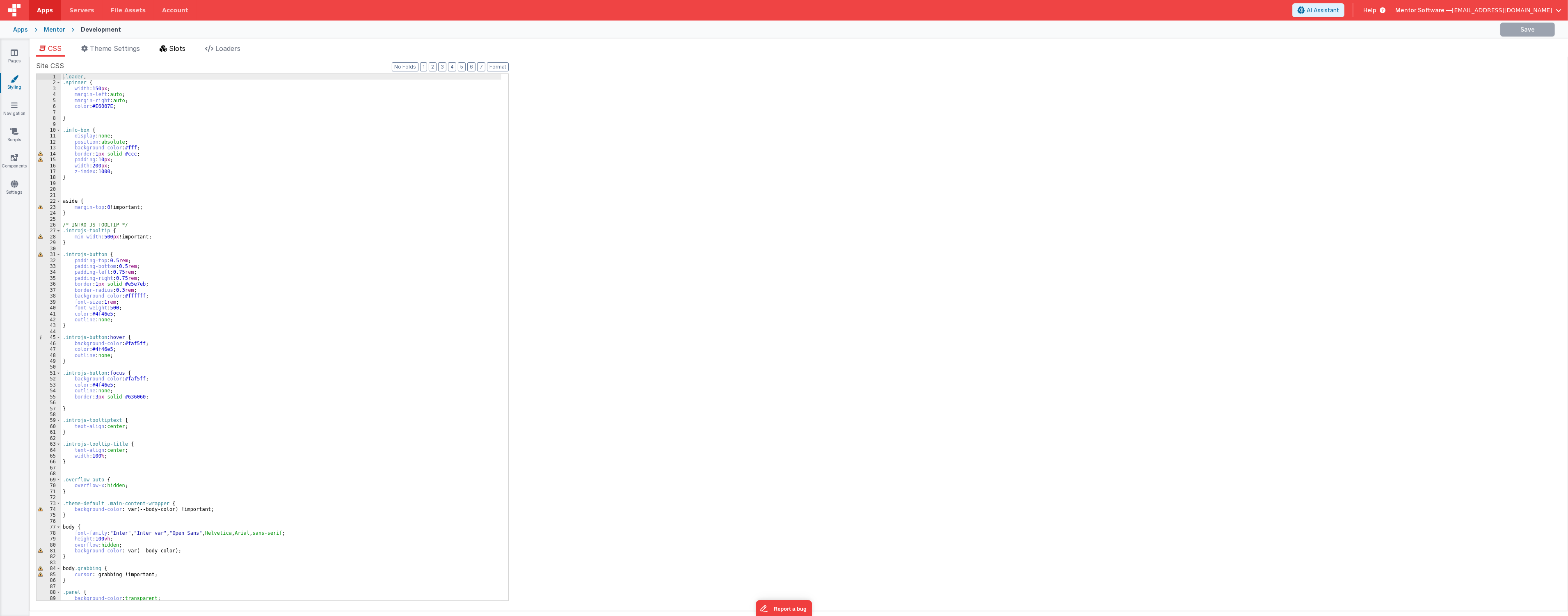
click at [175, 48] on span "Slots" at bounding box center [177, 48] width 16 height 8
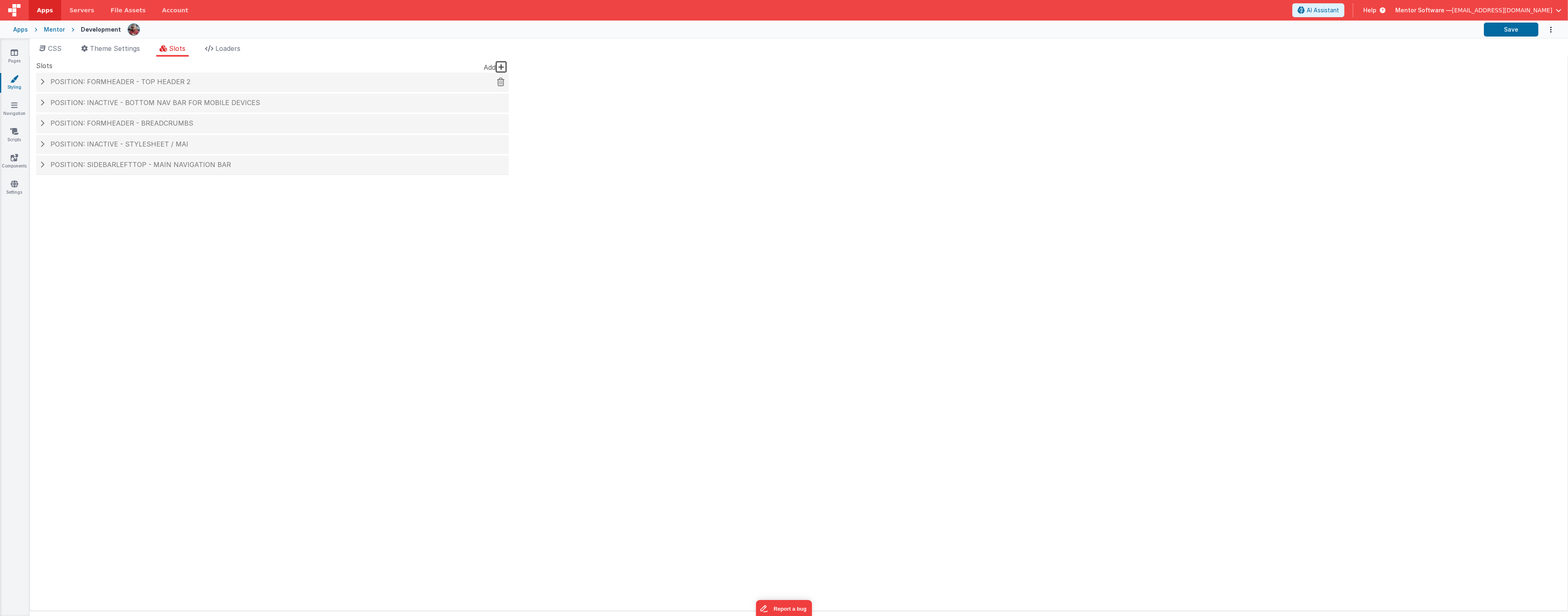
click at [180, 81] on span "Position: formHeader - top header 2" at bounding box center [121, 81] width 140 height 8
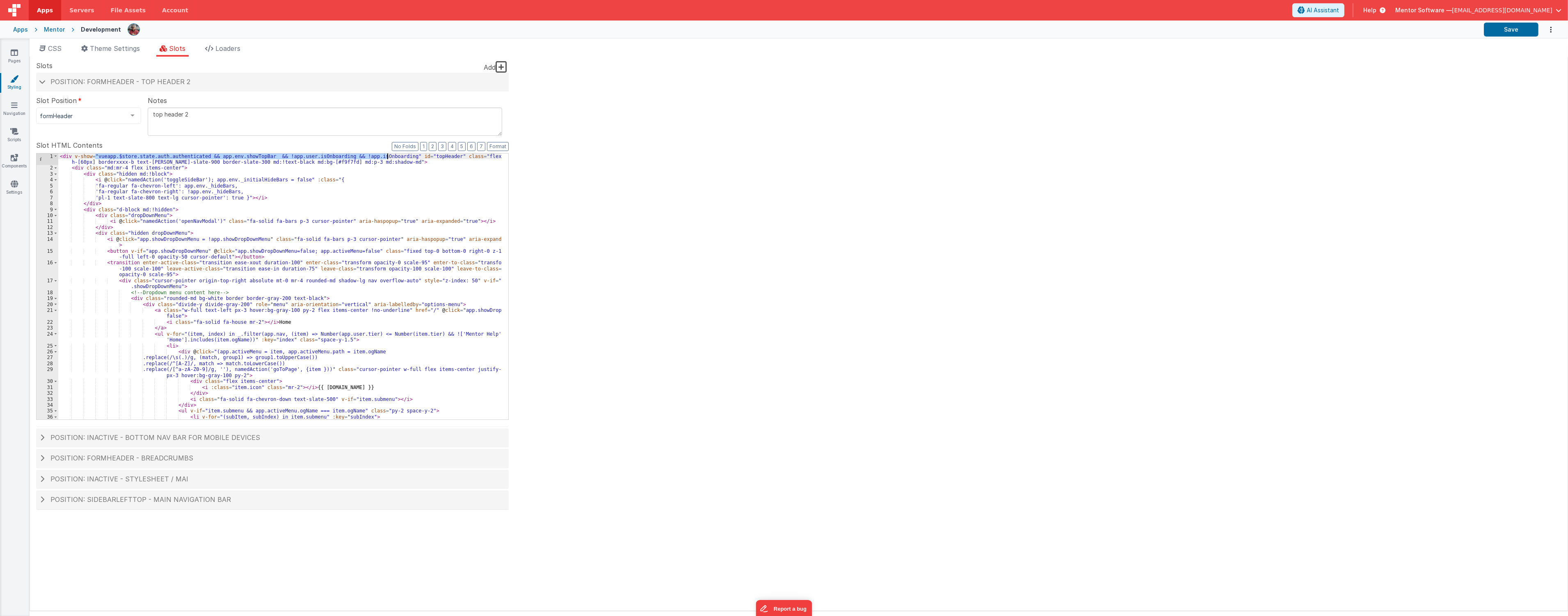
drag, startPoint x: 96, startPoint y: 156, endPoint x: 387, endPoint y: 156, distance: 291.0
click at [387, 156] on div "< div v-show = "vueapp.$store.state.auth.authenticated && app.env.showTopBar &&…" at bounding box center [280, 298] width 443 height 290
